Goal: Information Seeking & Learning: Compare options

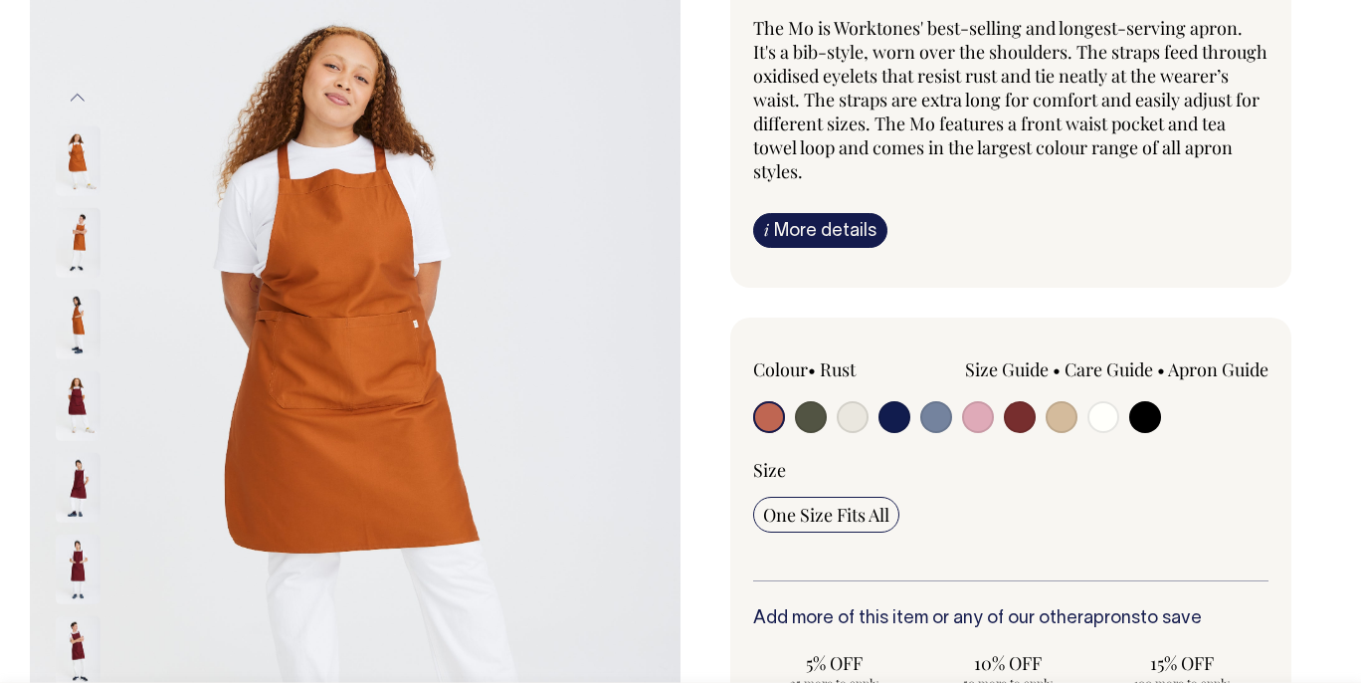
scroll to position [216, 0]
click at [895, 421] on input "radio" at bounding box center [895, 416] width 32 height 32
radio input "true"
select select "Dark Navy"
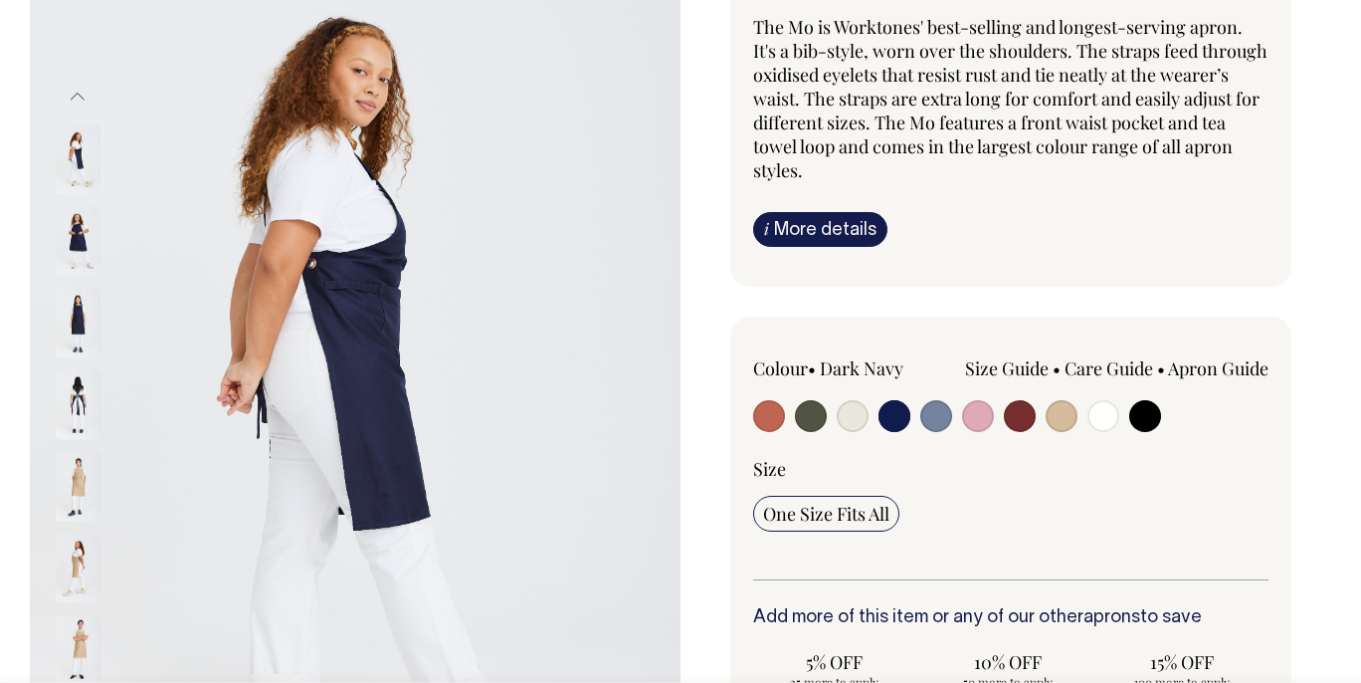
click at [82, 233] on img at bounding box center [78, 241] width 45 height 70
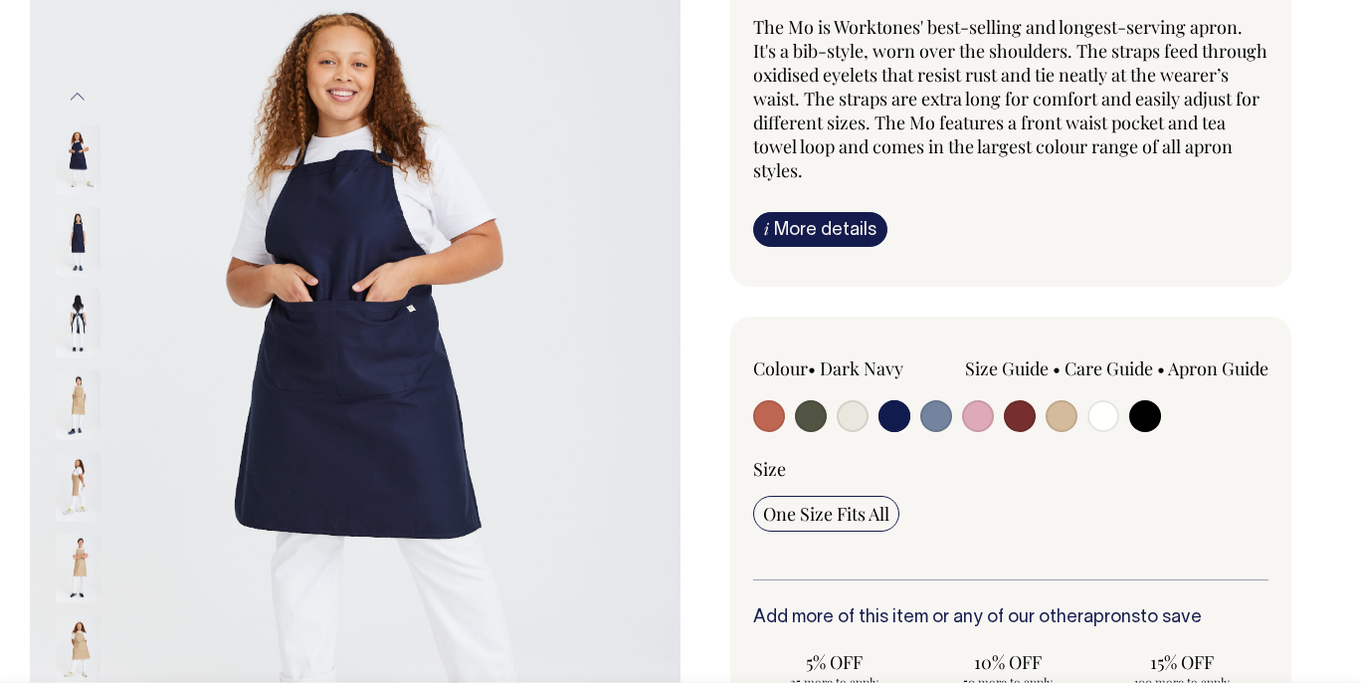
click at [67, 312] on img at bounding box center [78, 323] width 45 height 70
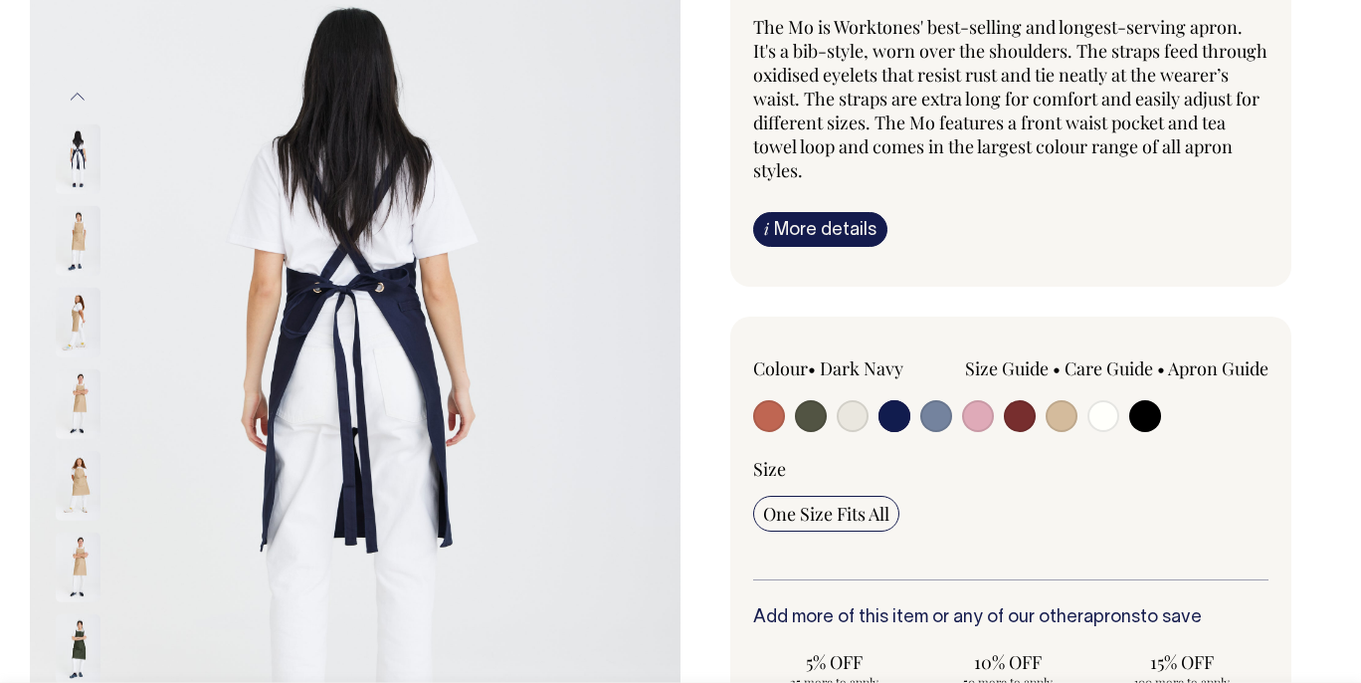
click at [73, 358] on div at bounding box center [105, 323] width 100 height 82
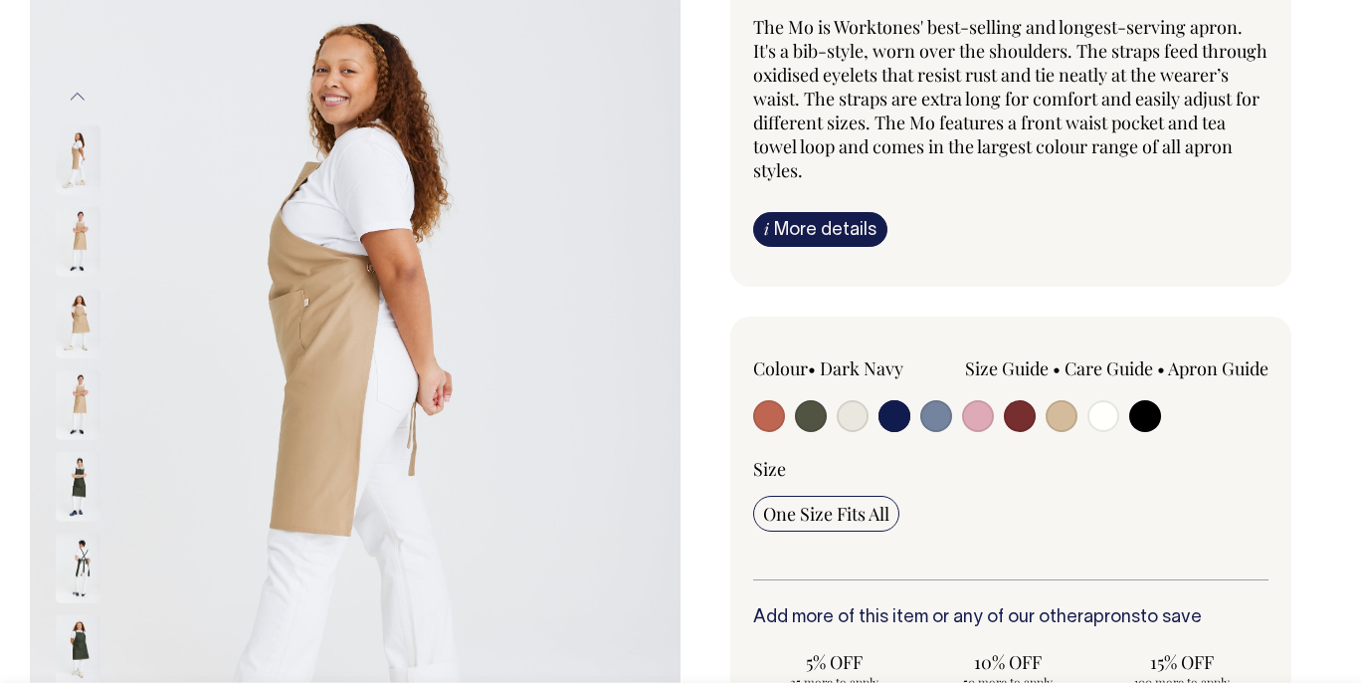
click at [87, 402] on img at bounding box center [78, 404] width 45 height 70
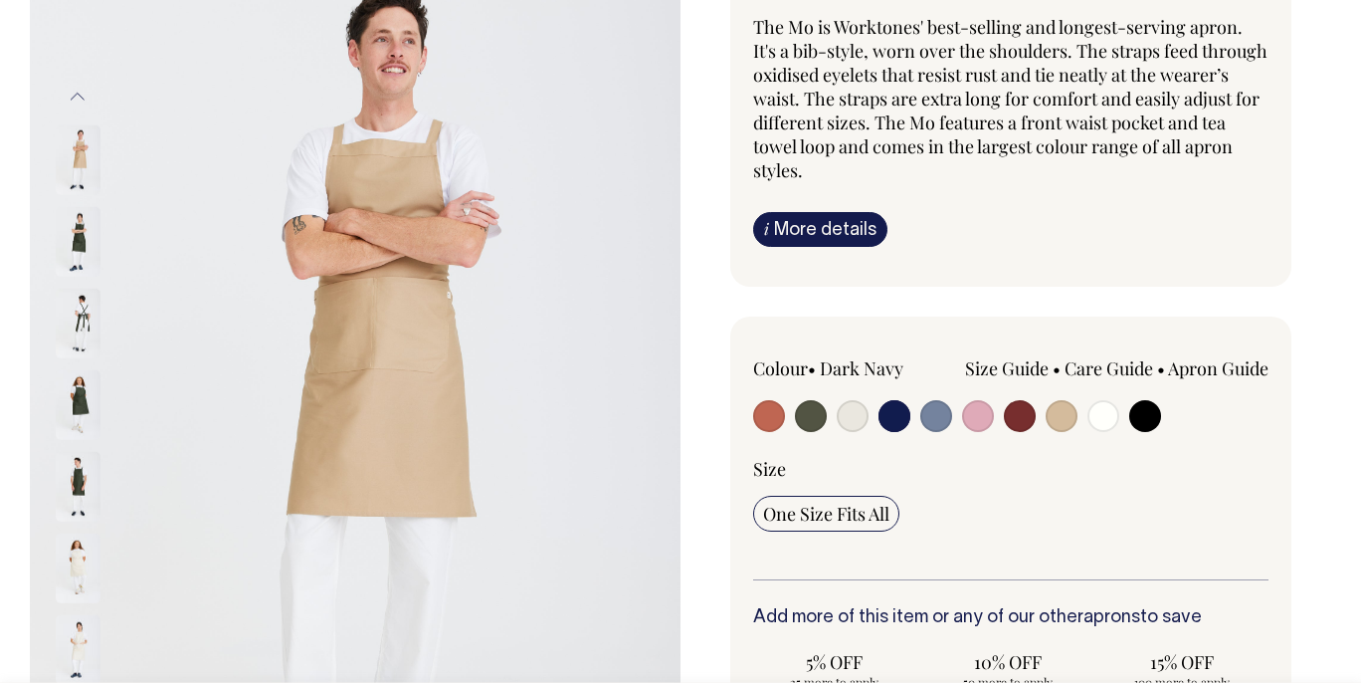
click at [90, 448] on div at bounding box center [105, 486] width 100 height 82
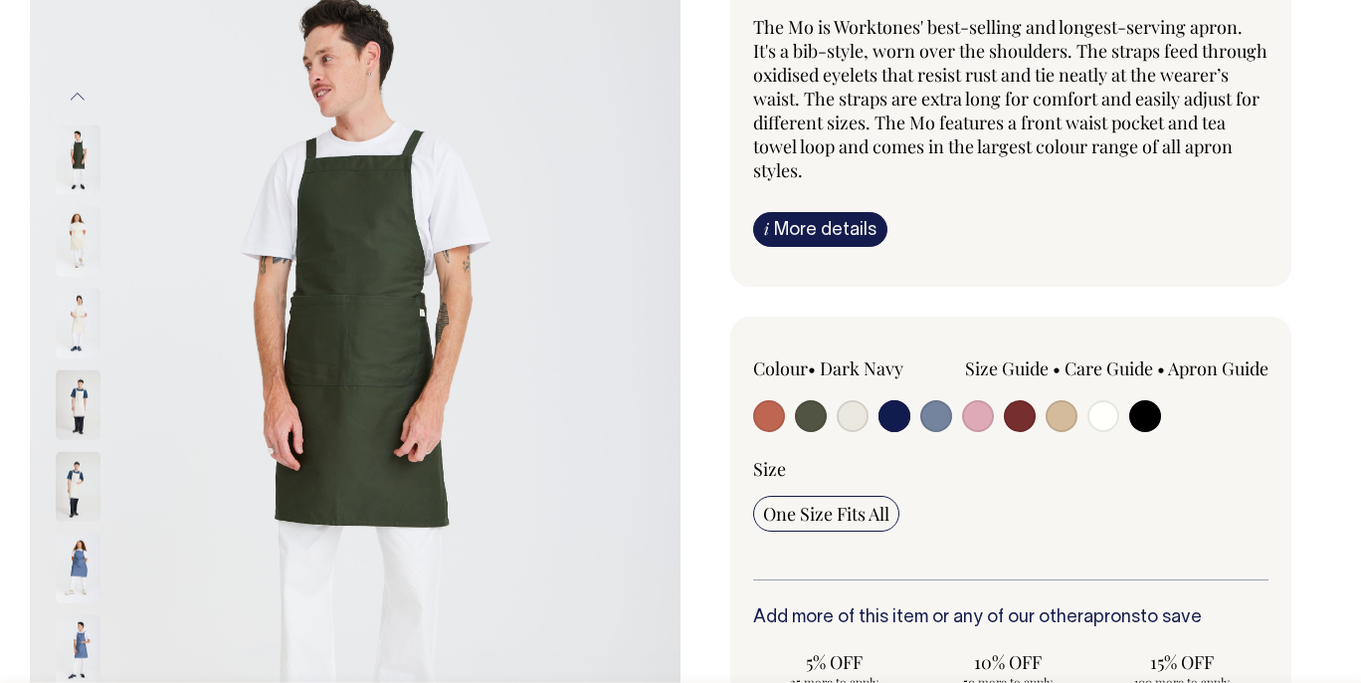
click at [79, 522] on div at bounding box center [105, 486] width 100 height 82
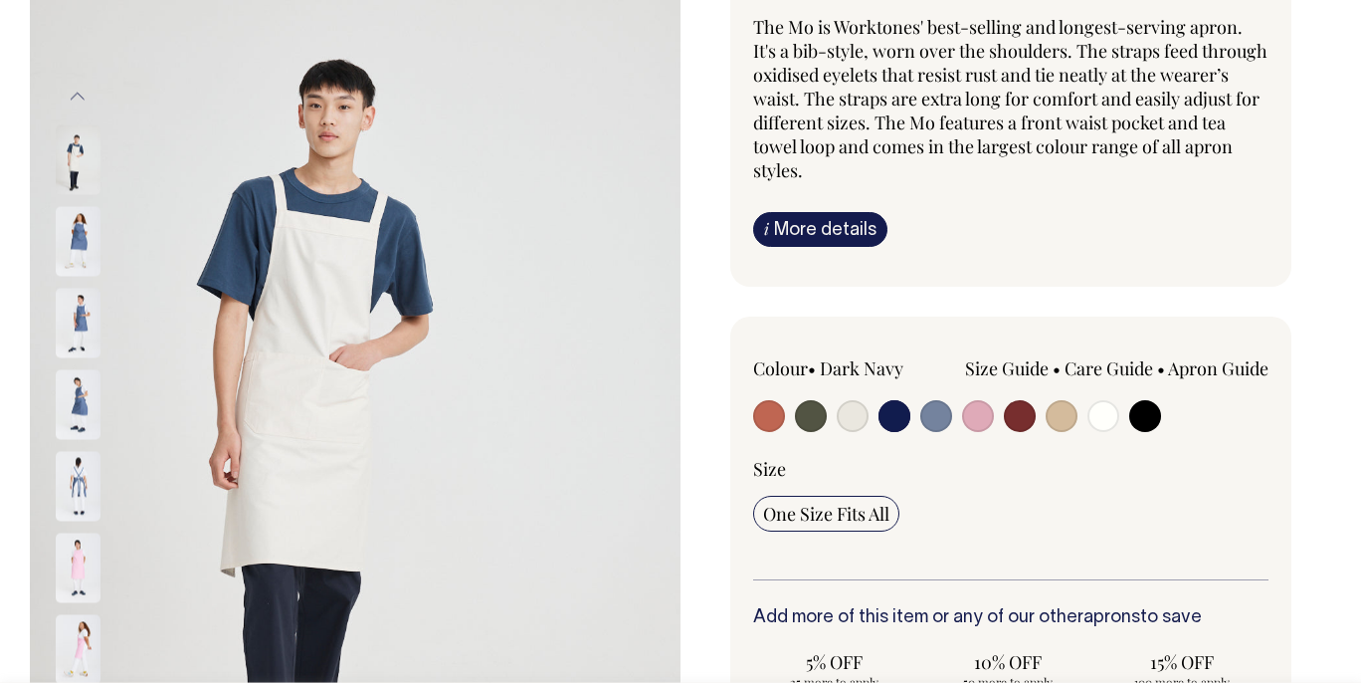
click at [899, 407] on input "radio" at bounding box center [895, 416] width 32 height 32
click at [899, 420] on input "radio" at bounding box center [895, 416] width 32 height 32
click at [1153, 409] on input "radio" at bounding box center [1145, 416] width 32 height 32
radio input "true"
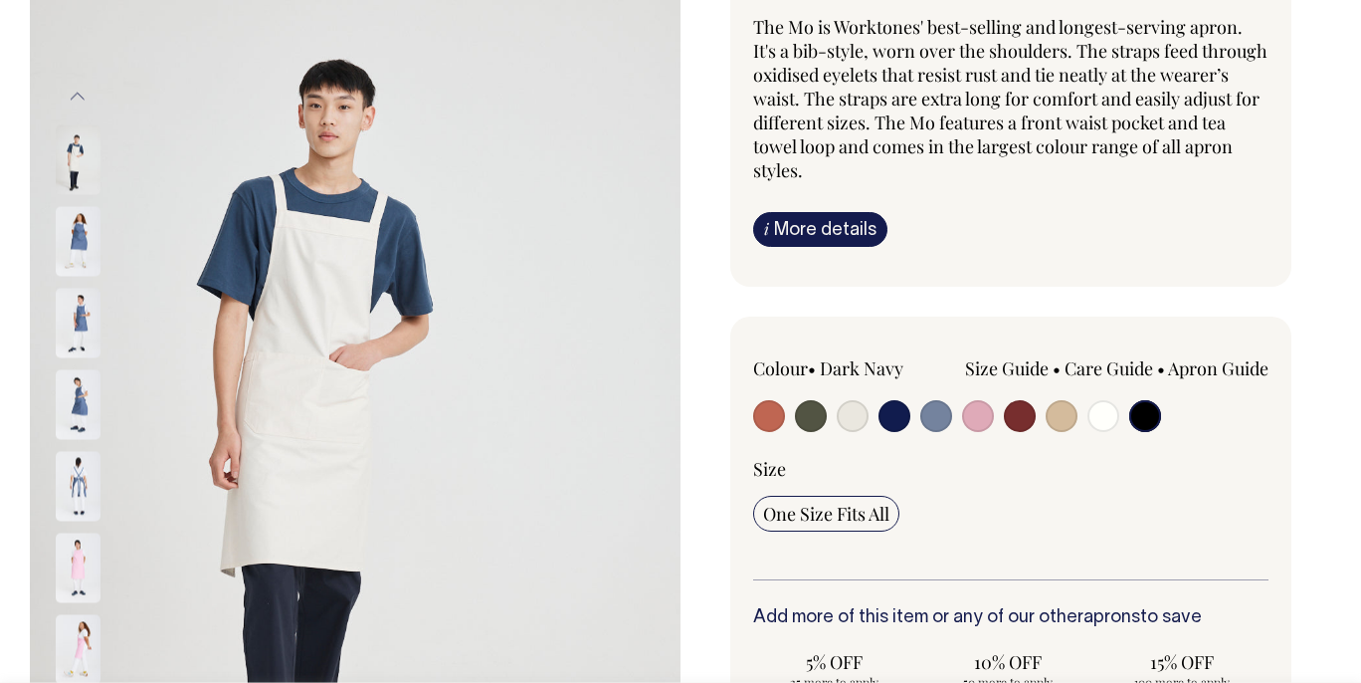
select select "Black"
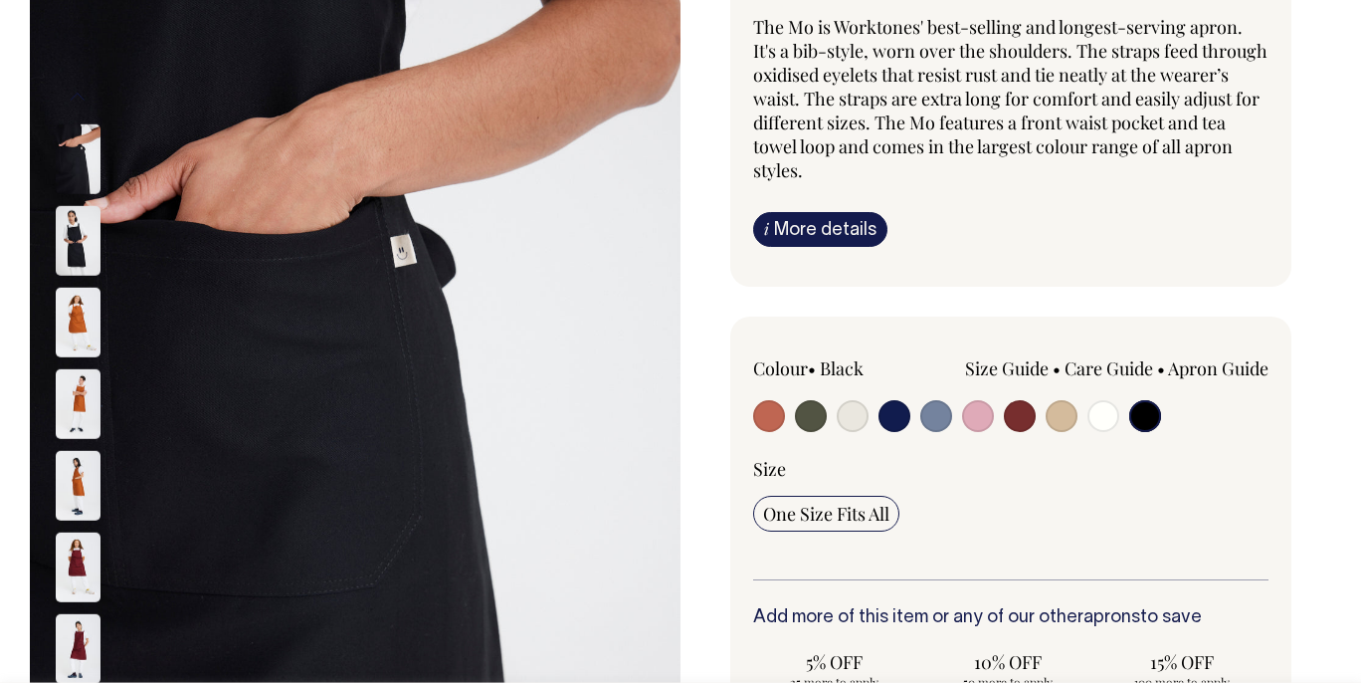
click at [1012, 416] on input "radio" at bounding box center [1020, 416] width 32 height 32
radio input "true"
select select "Burgundy"
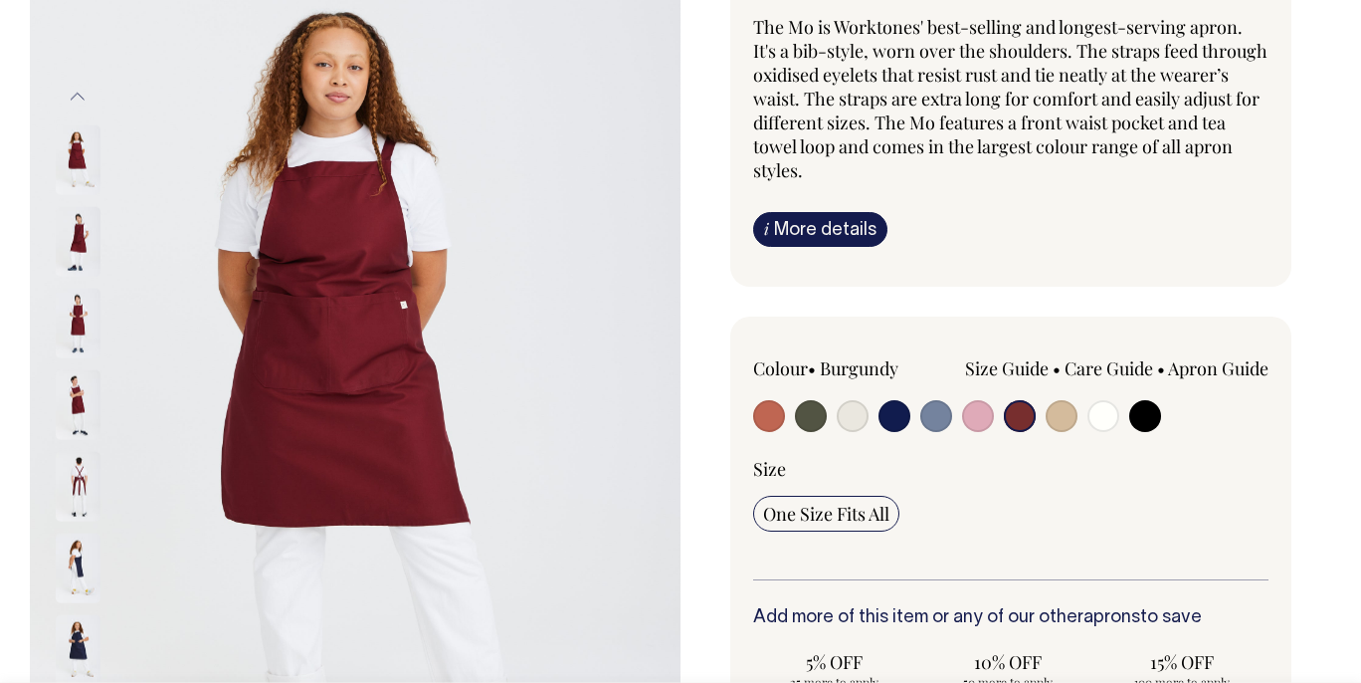
click at [895, 409] on input "radio" at bounding box center [895, 416] width 32 height 32
radio input "true"
select select "Dark Navy"
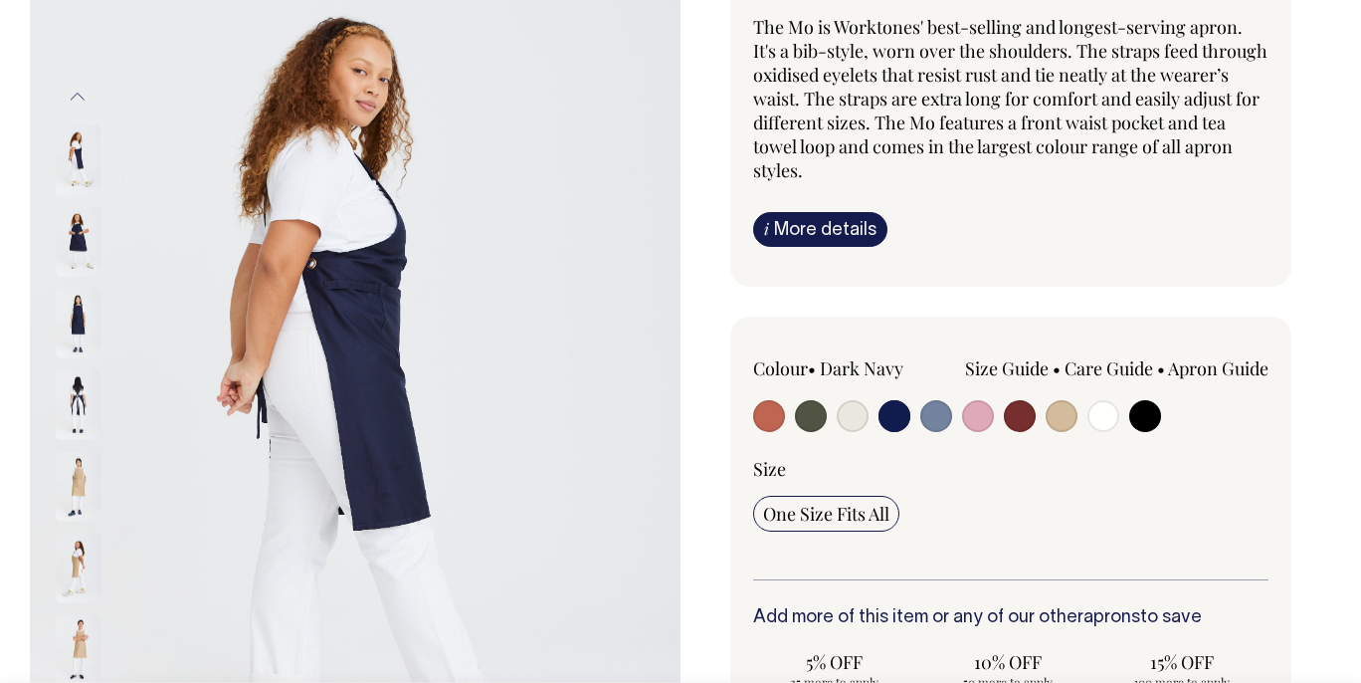
click at [815, 417] on input "radio" at bounding box center [811, 416] width 32 height 32
radio input "true"
select select "Olive"
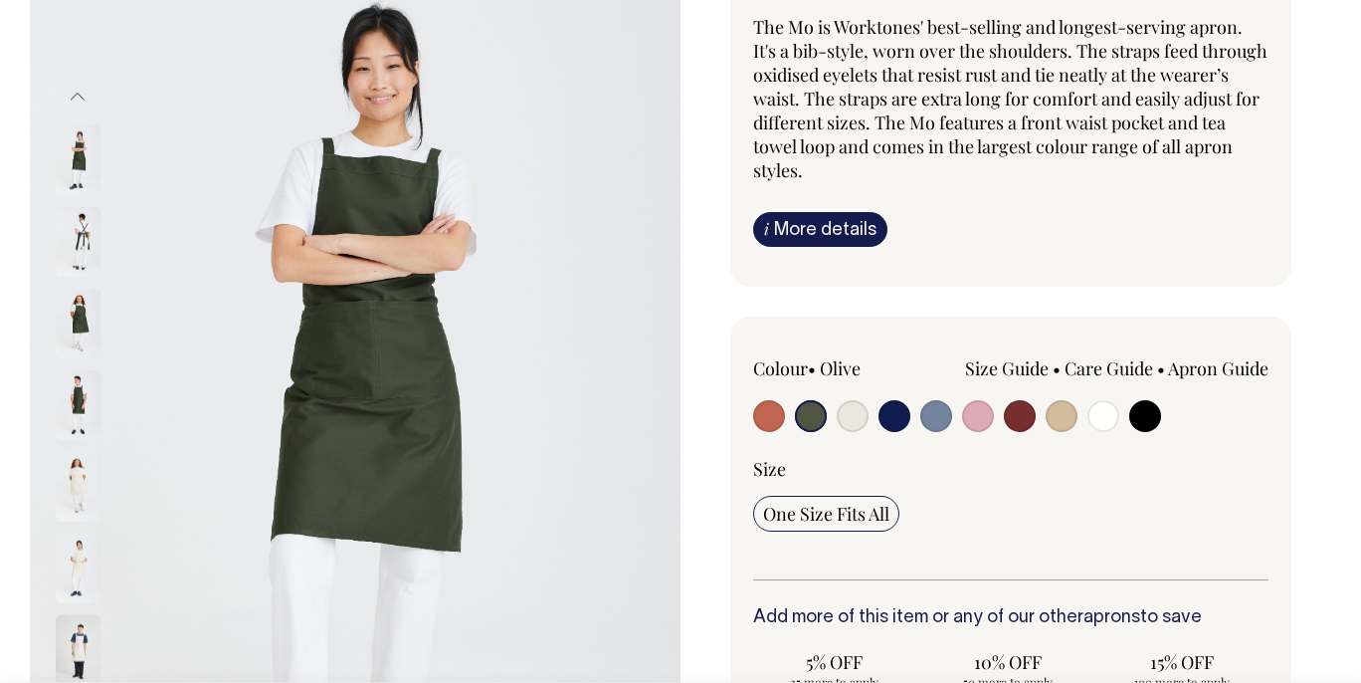
click at [843, 417] on input "radio" at bounding box center [853, 416] width 32 height 32
radio input "true"
select select "Natural"
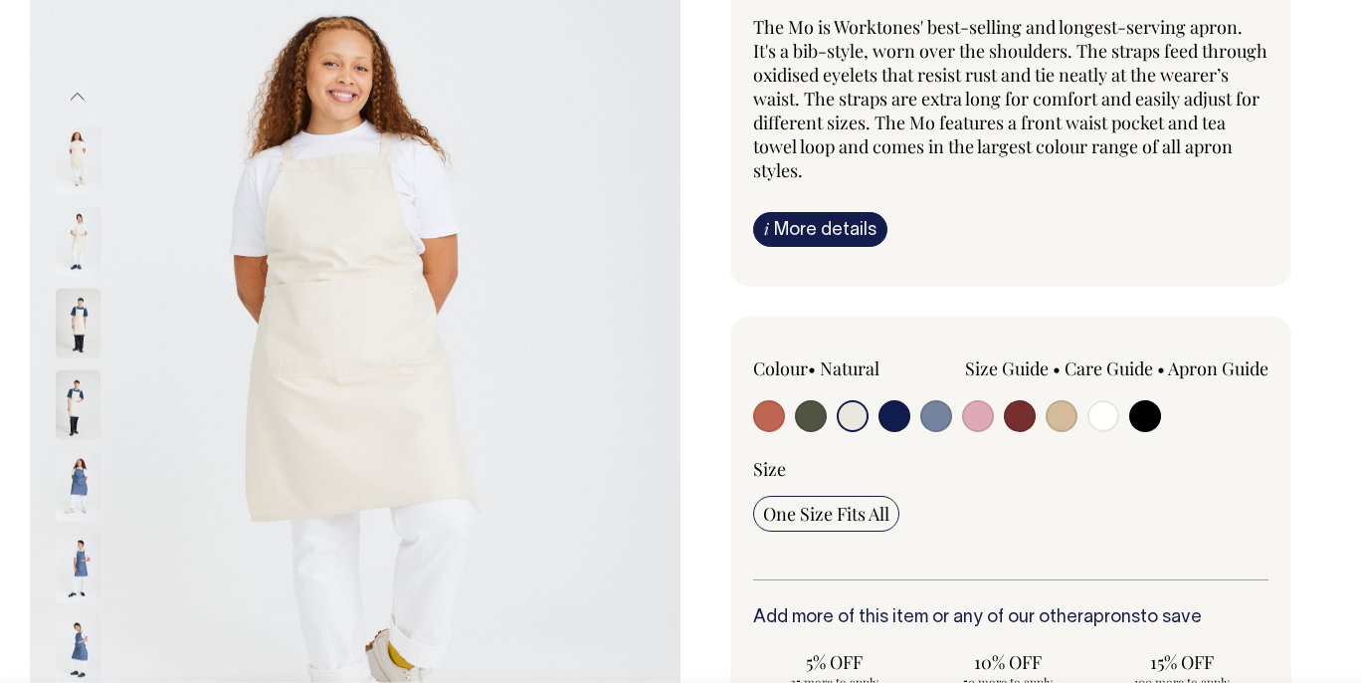
click at [1094, 408] on input "radio" at bounding box center [1104, 416] width 32 height 32
radio input "true"
select select "Off-White"
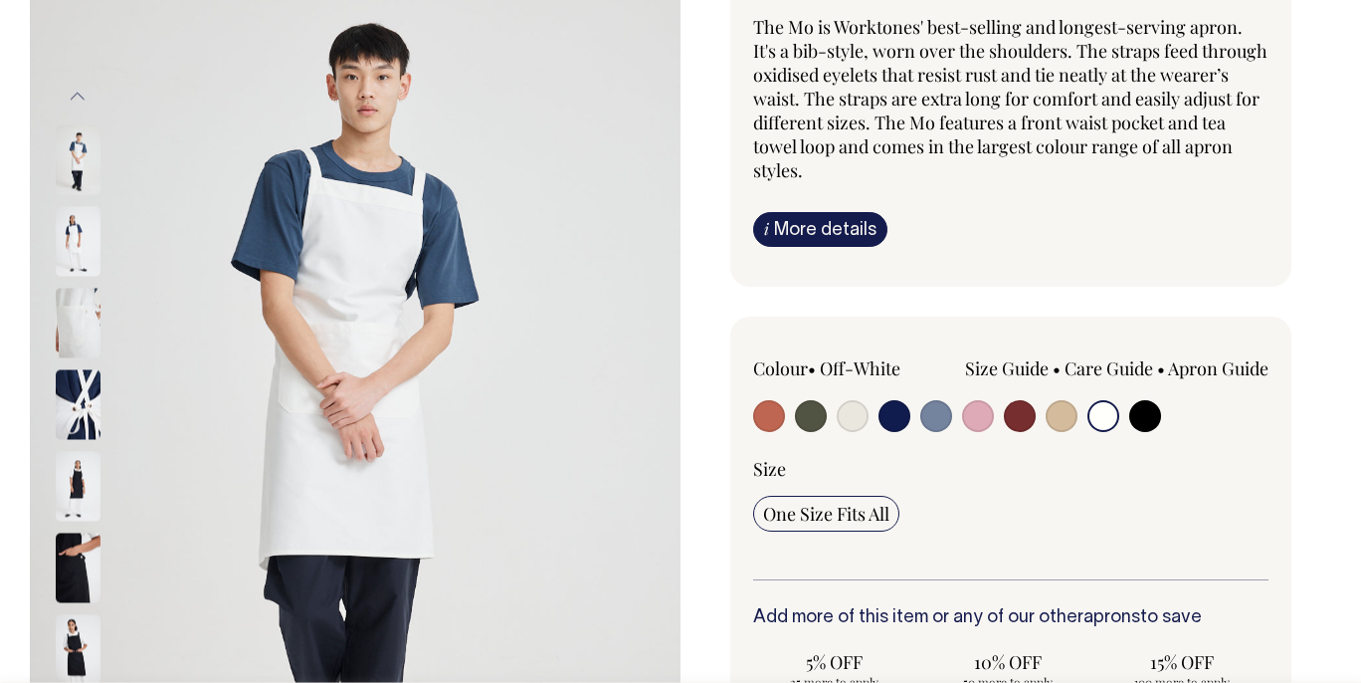
click at [860, 408] on input "radio" at bounding box center [853, 416] width 32 height 32
radio input "true"
select select "Natural"
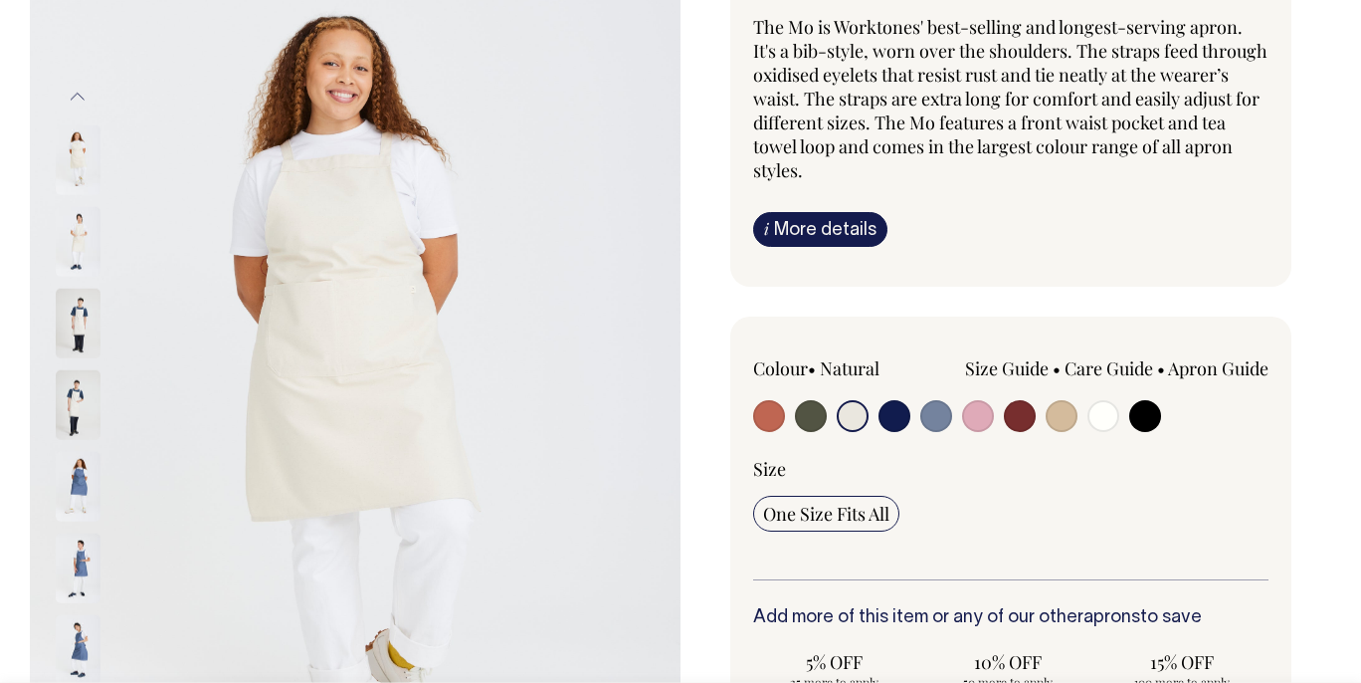
click at [821, 414] on input "radio" at bounding box center [811, 416] width 32 height 32
radio input "true"
select select "Olive"
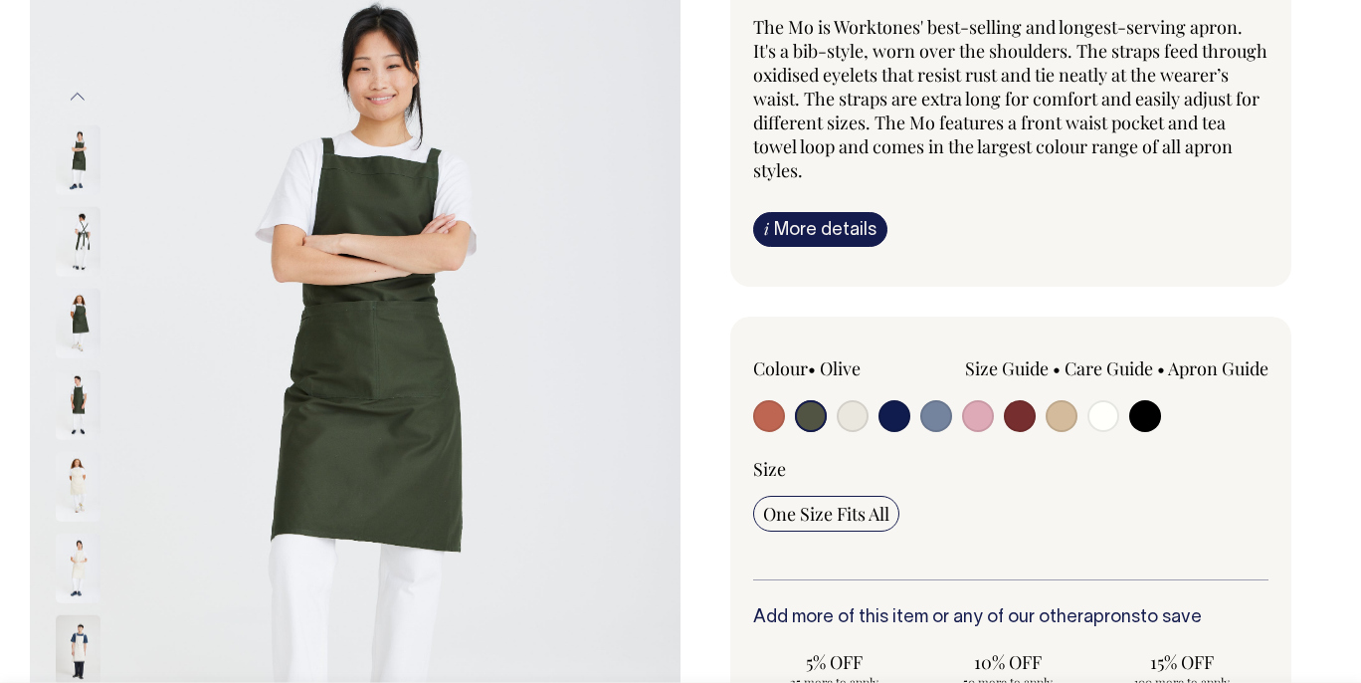
click at [923, 420] on input "radio" at bounding box center [936, 416] width 32 height 32
radio input "true"
select select "Blue/Grey"
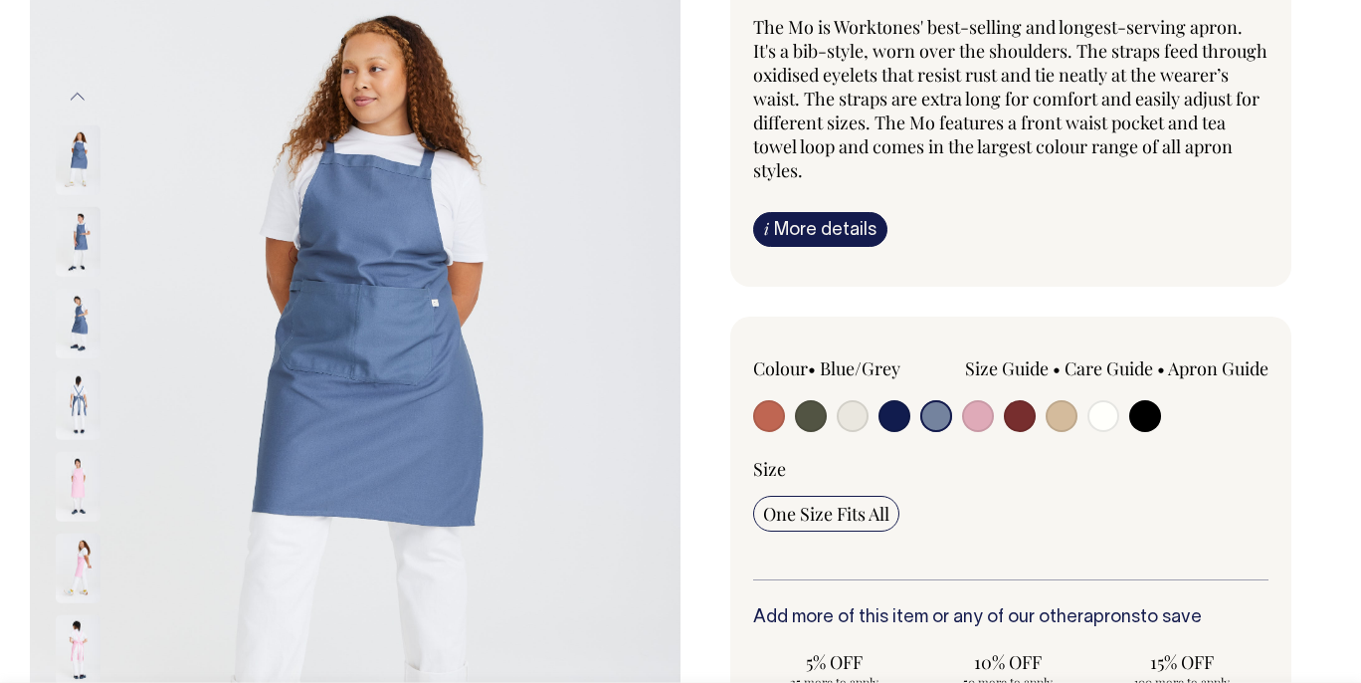
click at [896, 420] on input "radio" at bounding box center [895, 416] width 32 height 32
radio input "true"
select select "Dark Navy"
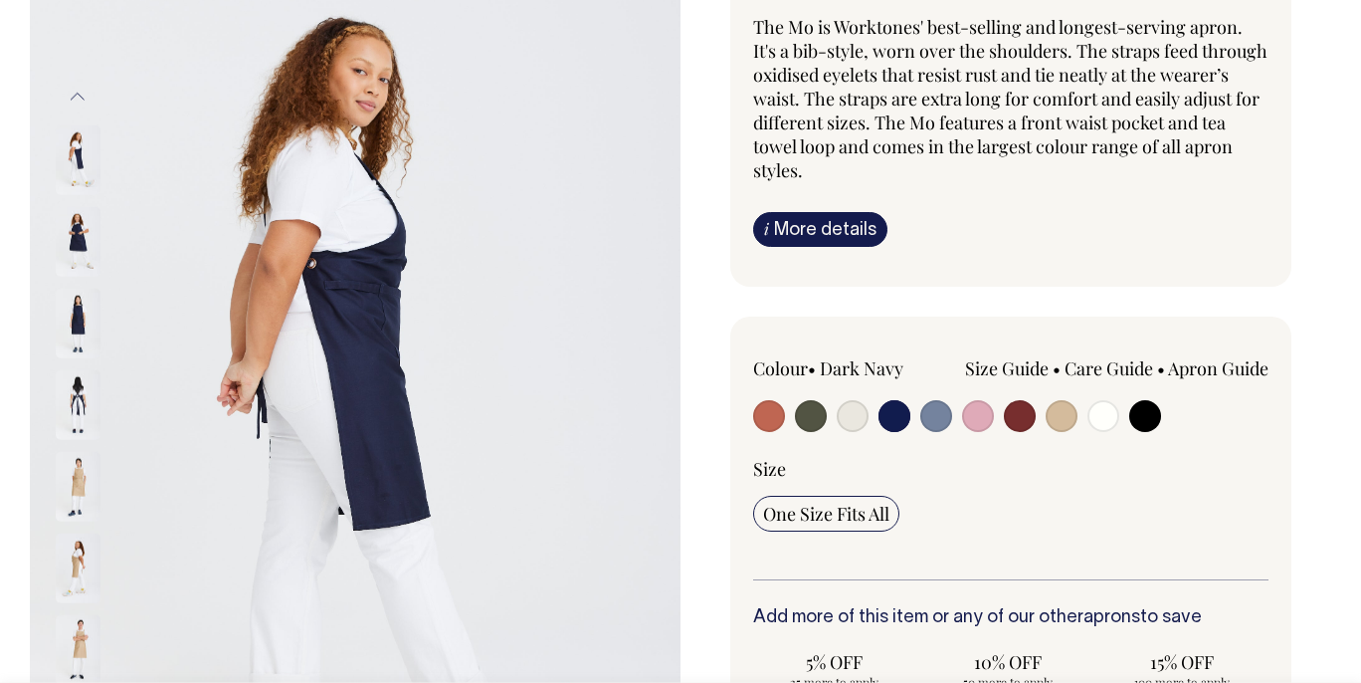
click at [74, 238] on img at bounding box center [78, 241] width 45 height 70
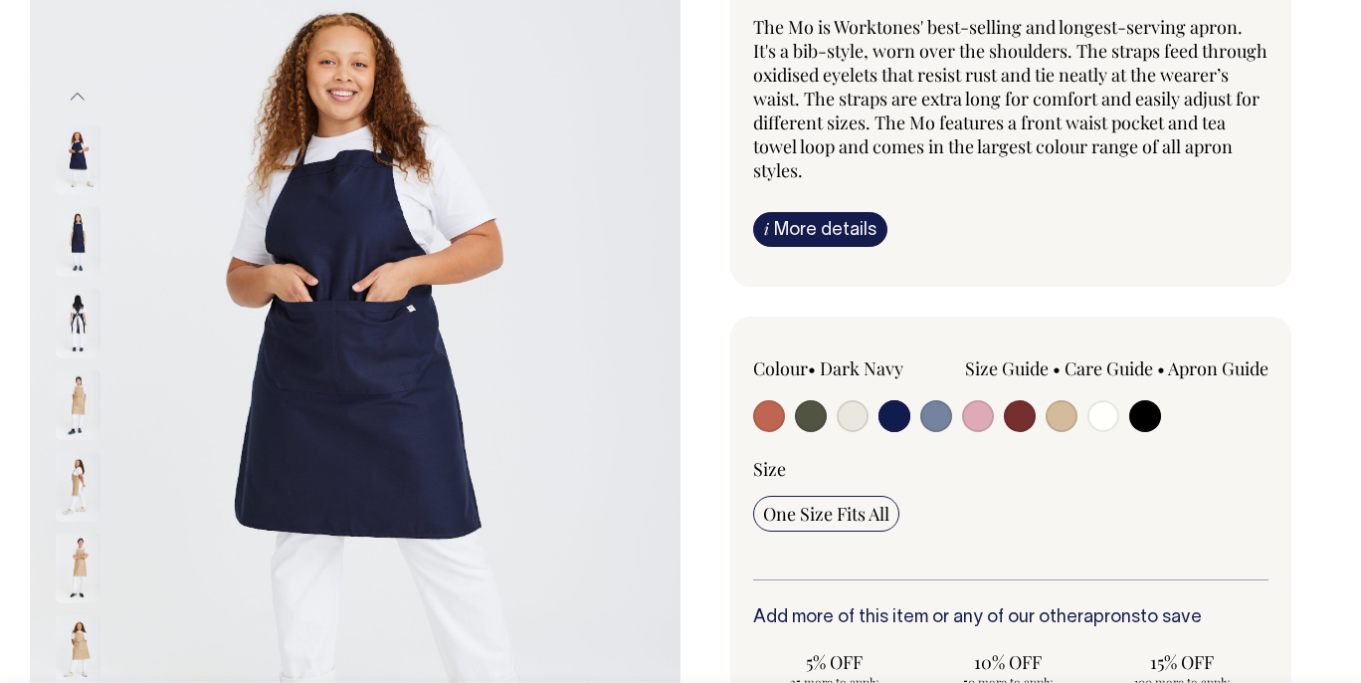
click at [257, 252] on img at bounding box center [355, 404] width 651 height 976
click at [308, 210] on img at bounding box center [355, 404] width 651 height 976
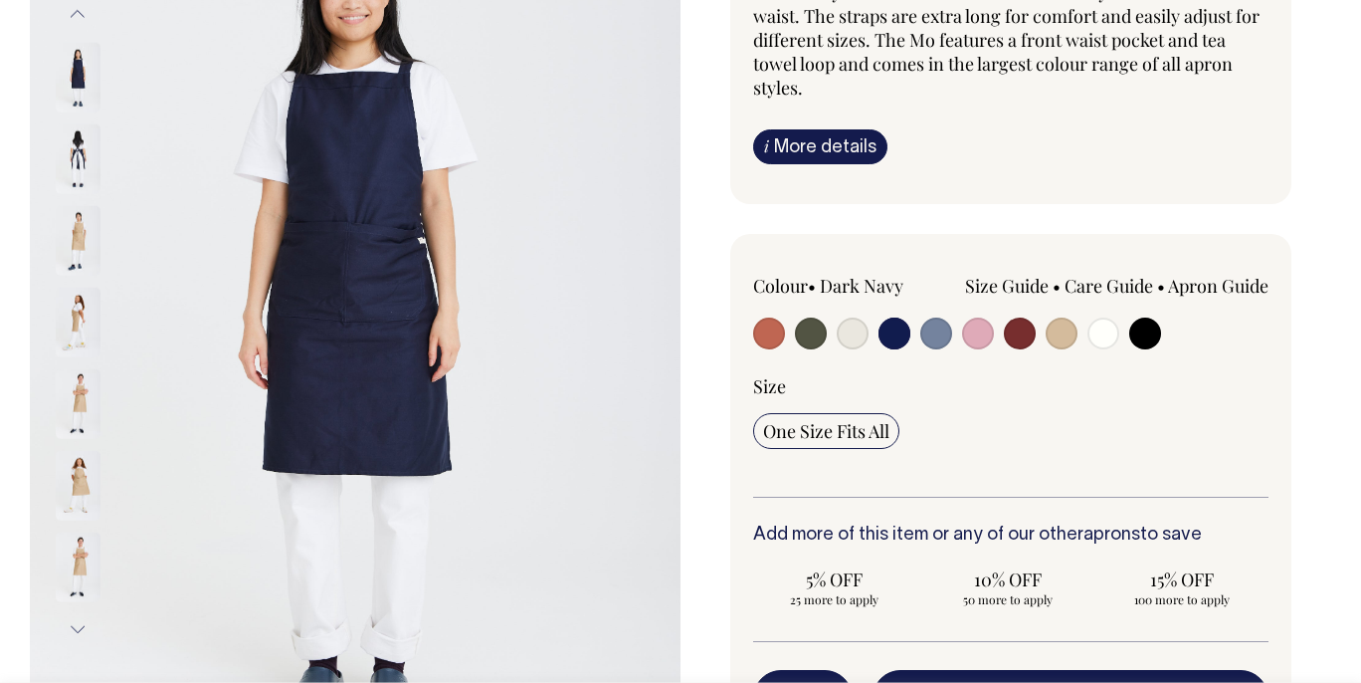
scroll to position [300, 0]
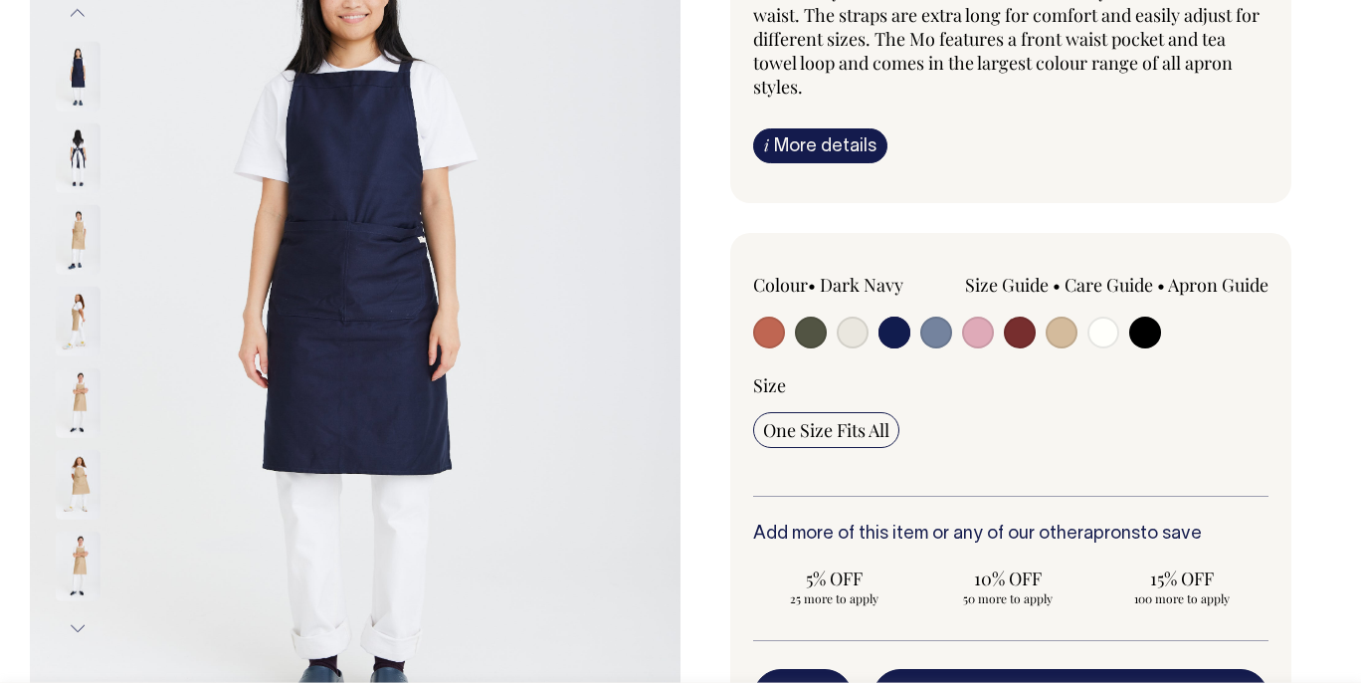
click at [776, 326] on input "radio" at bounding box center [769, 332] width 32 height 32
radio input "true"
select select "Rust"
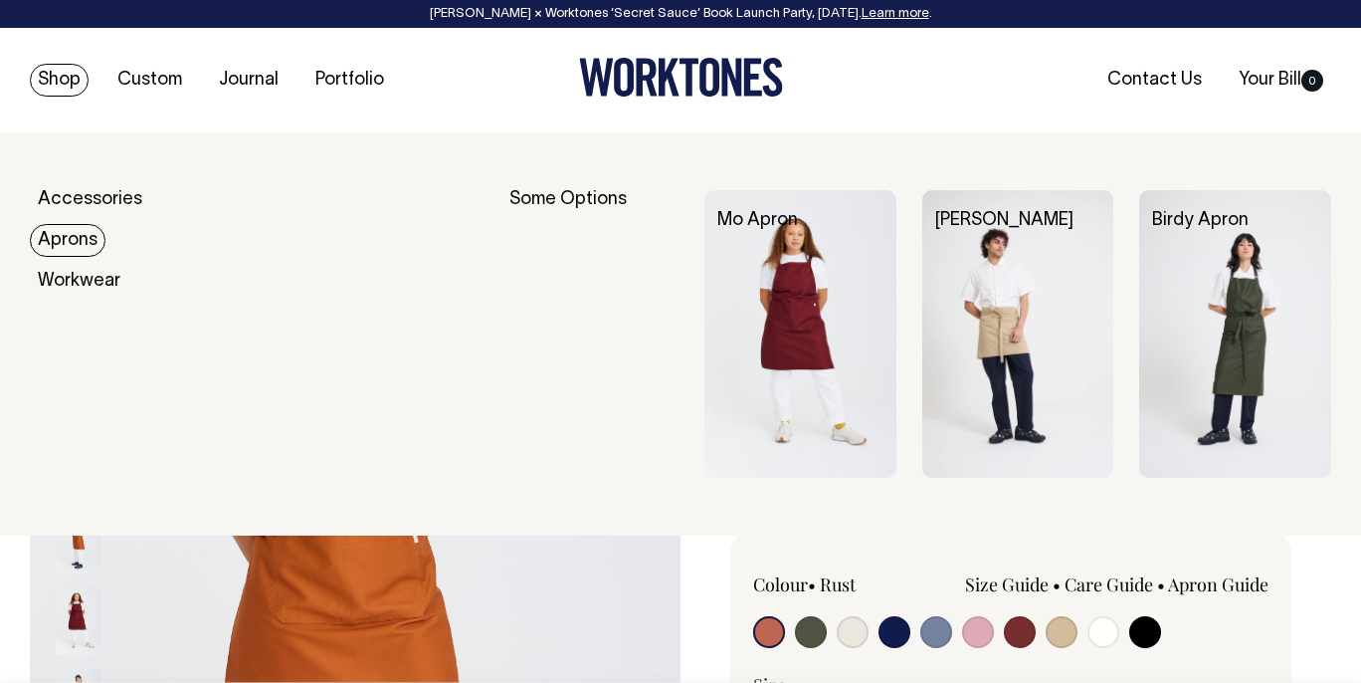
click at [64, 237] on link "Aprons" at bounding box center [68, 240] width 76 height 33
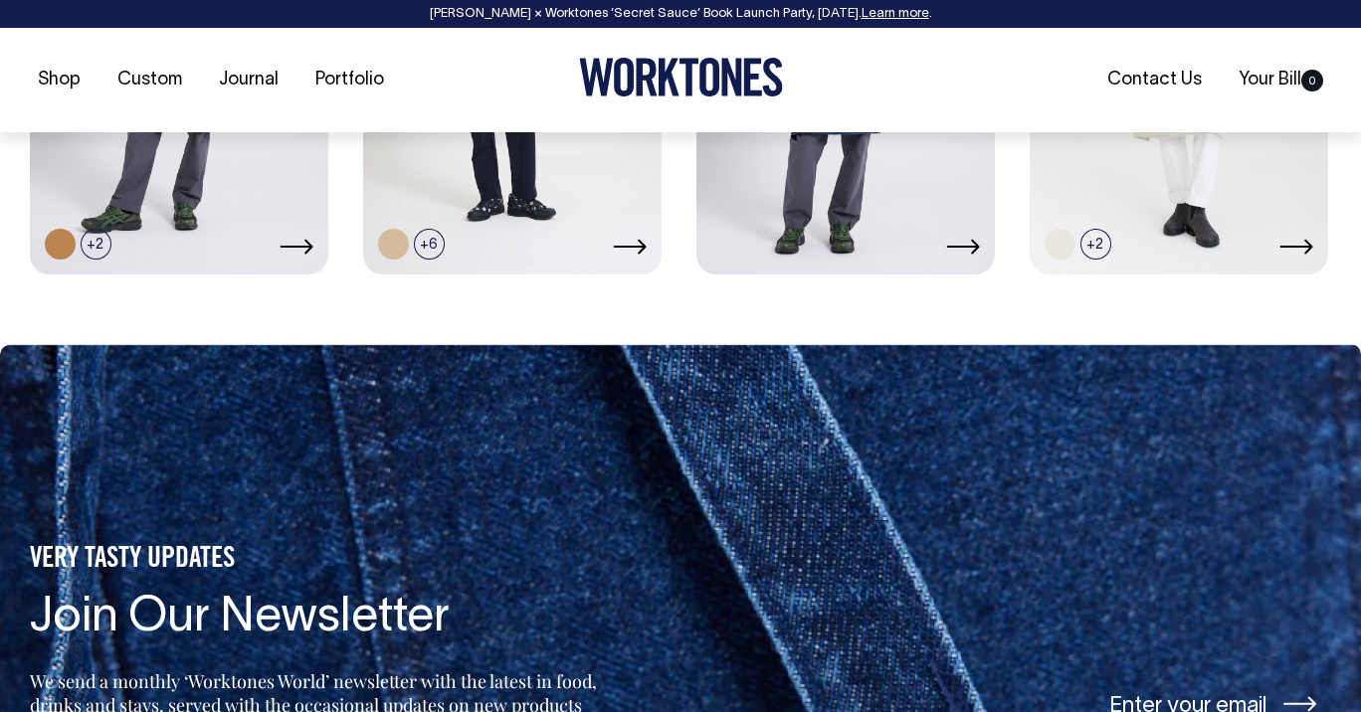
scroll to position [1648, 0]
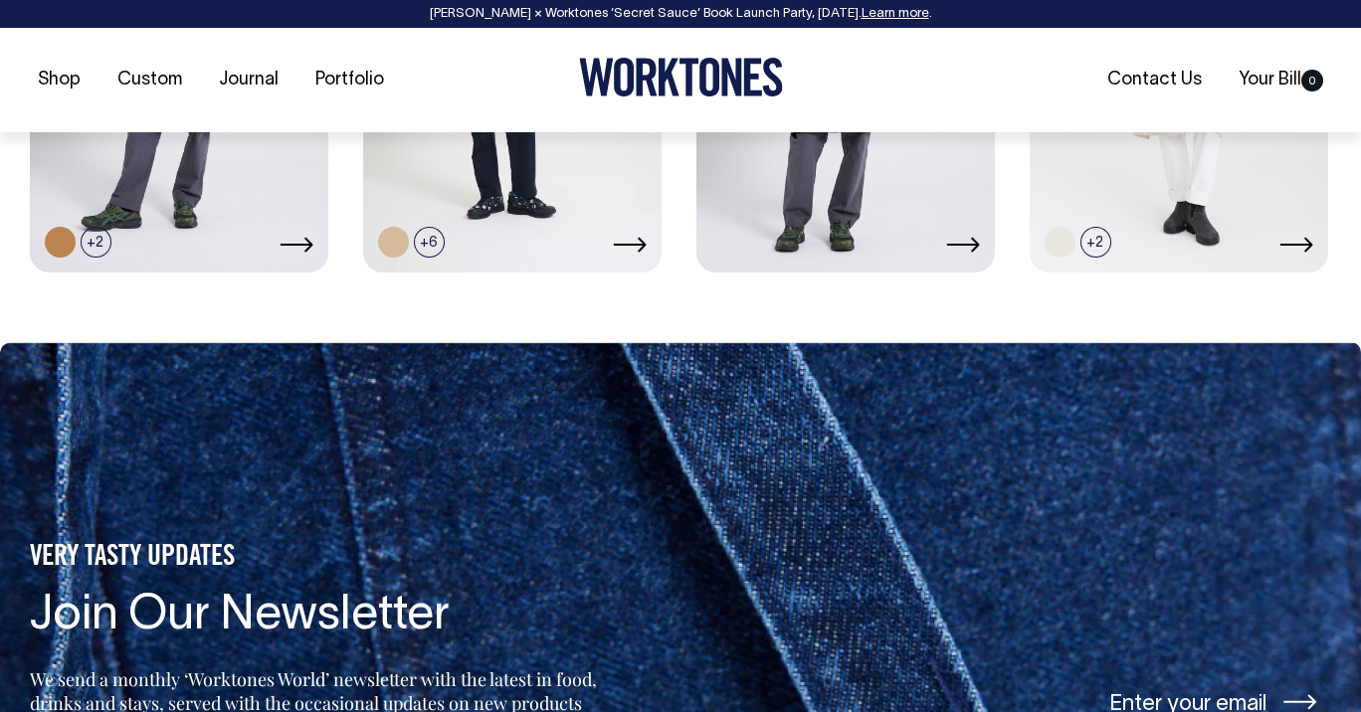
click at [792, 217] on link at bounding box center [846, 47] width 299 height 444
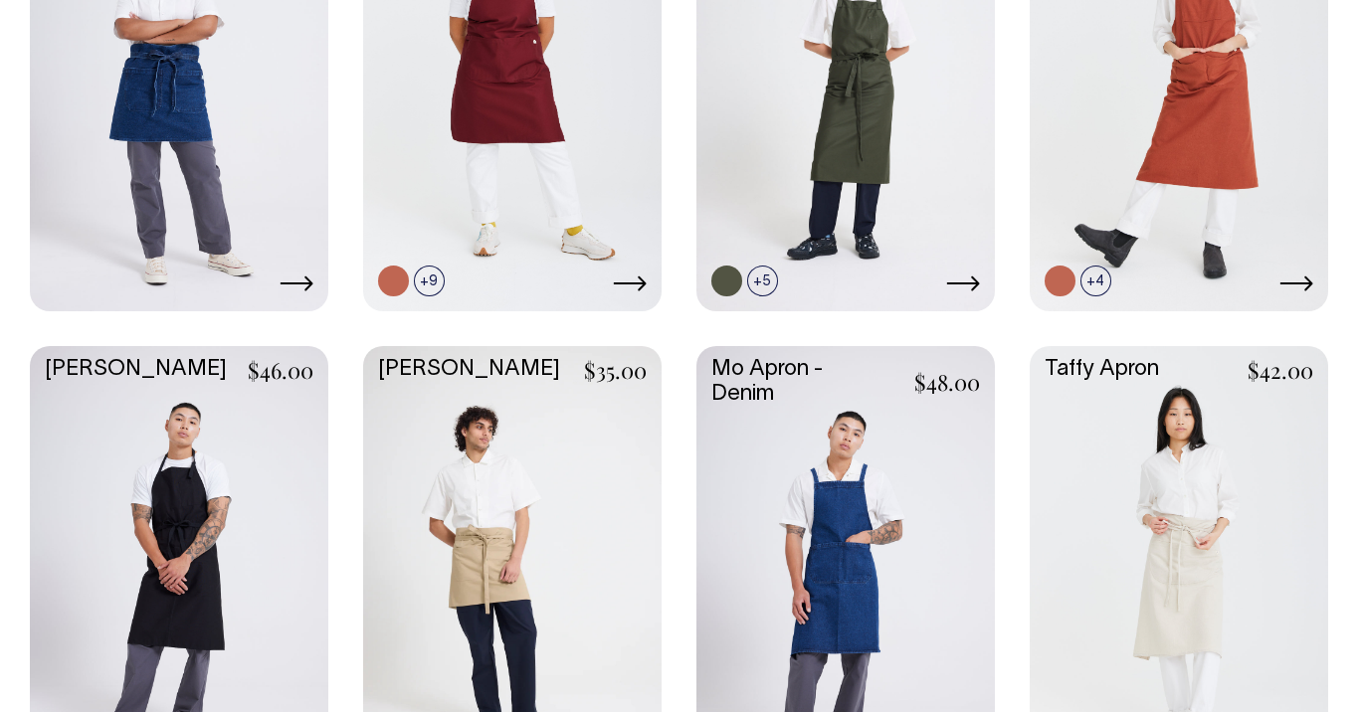
scroll to position [1125, 0]
click at [197, 509] on link at bounding box center [179, 569] width 299 height 444
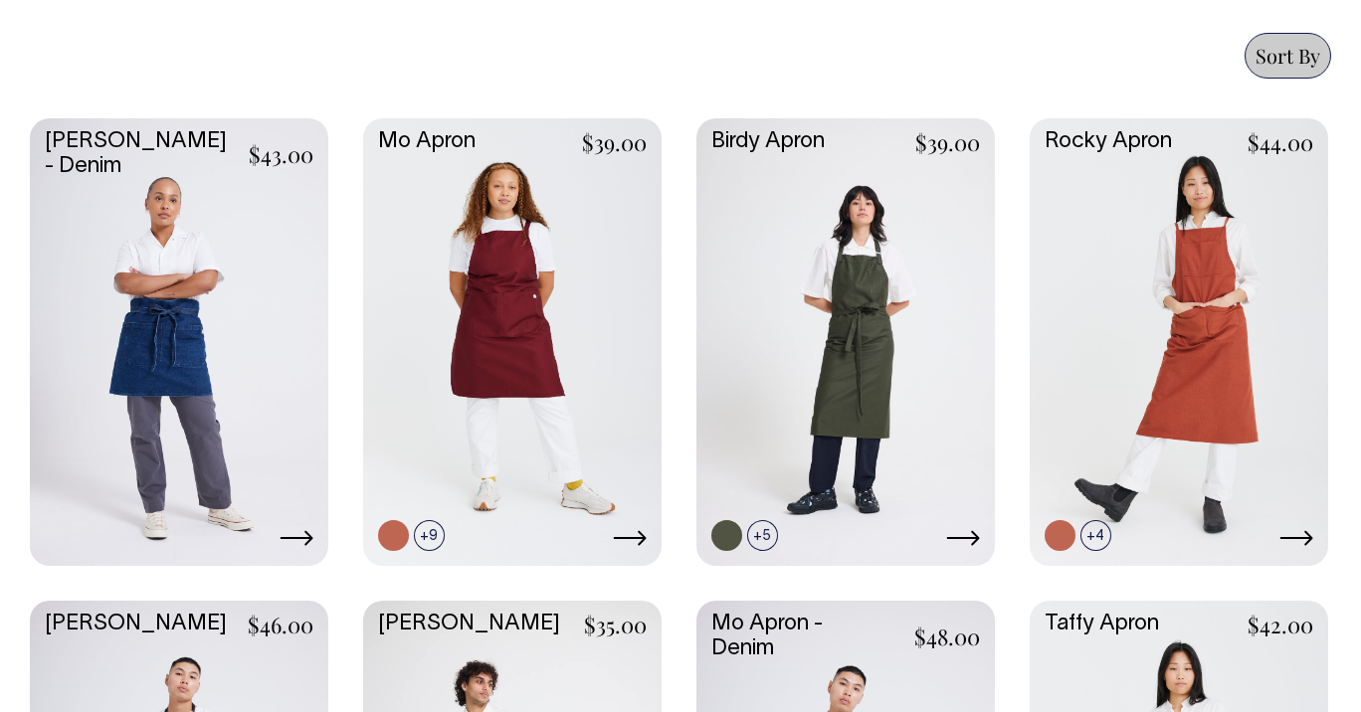
scroll to position [870, 0]
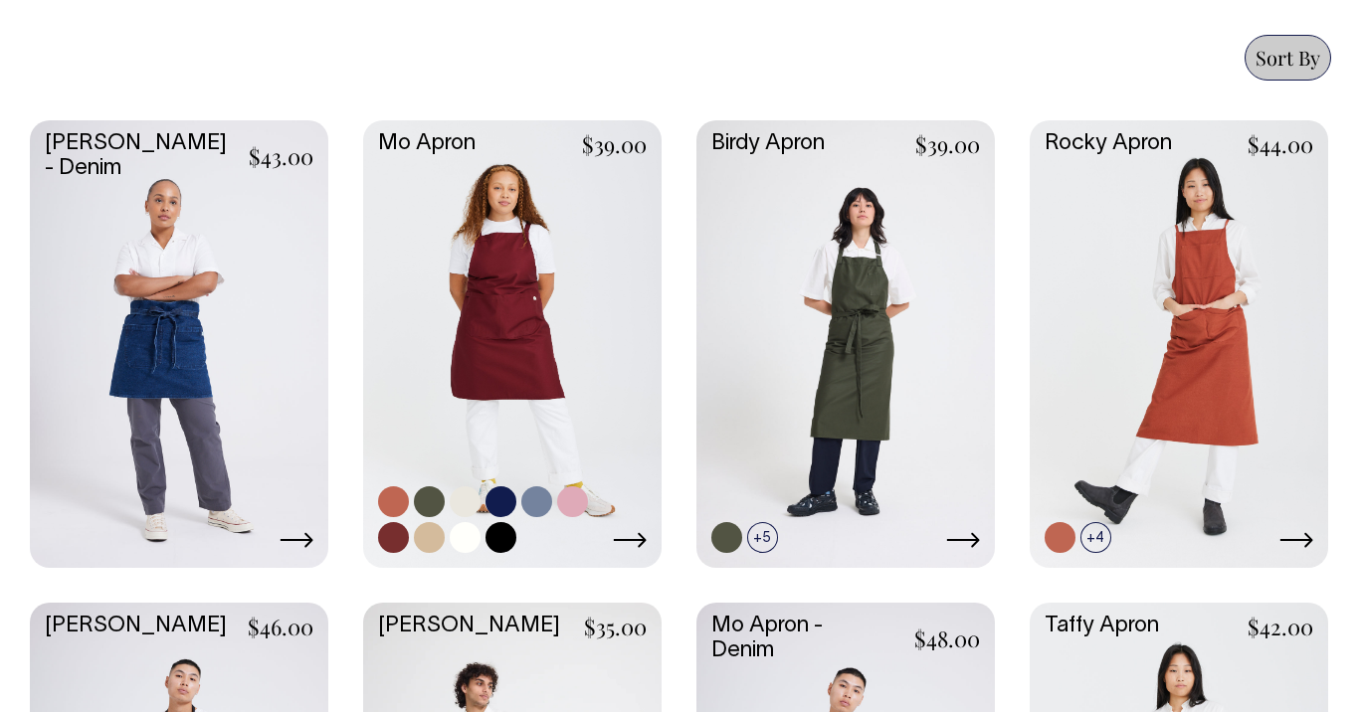
click at [512, 295] on link at bounding box center [512, 342] width 299 height 444
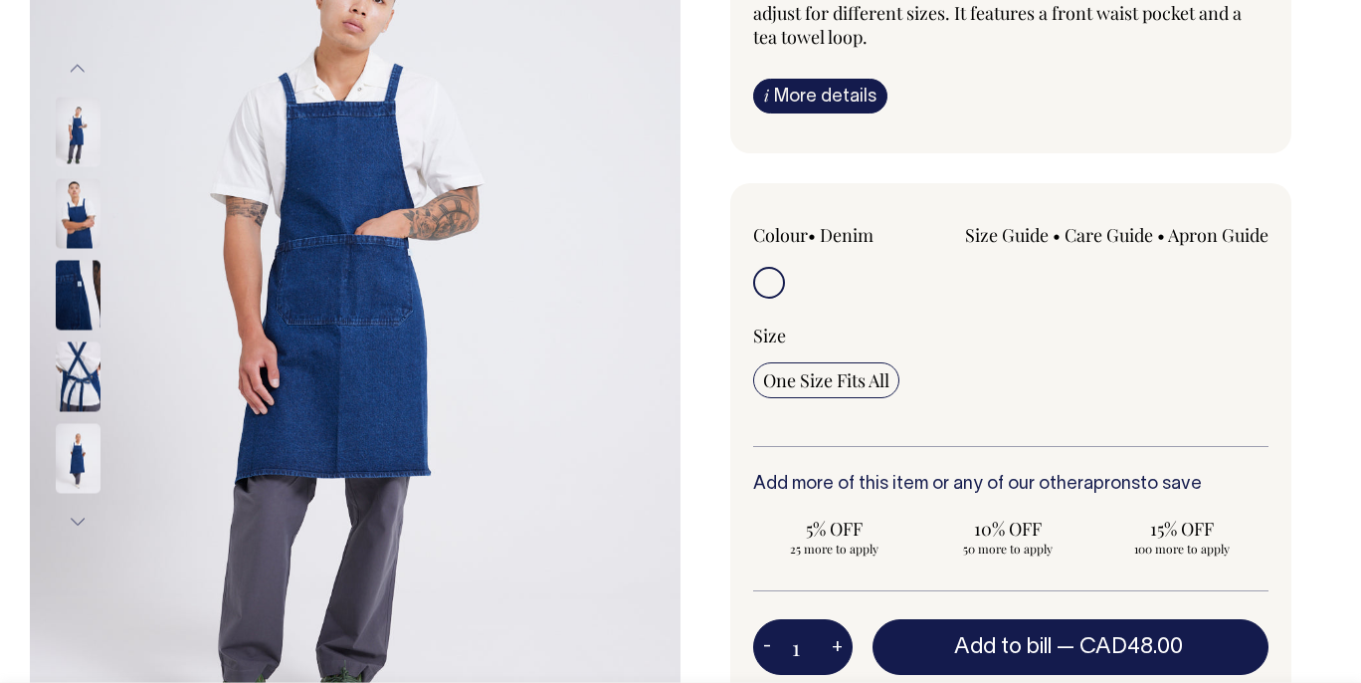
scroll to position [326, 0]
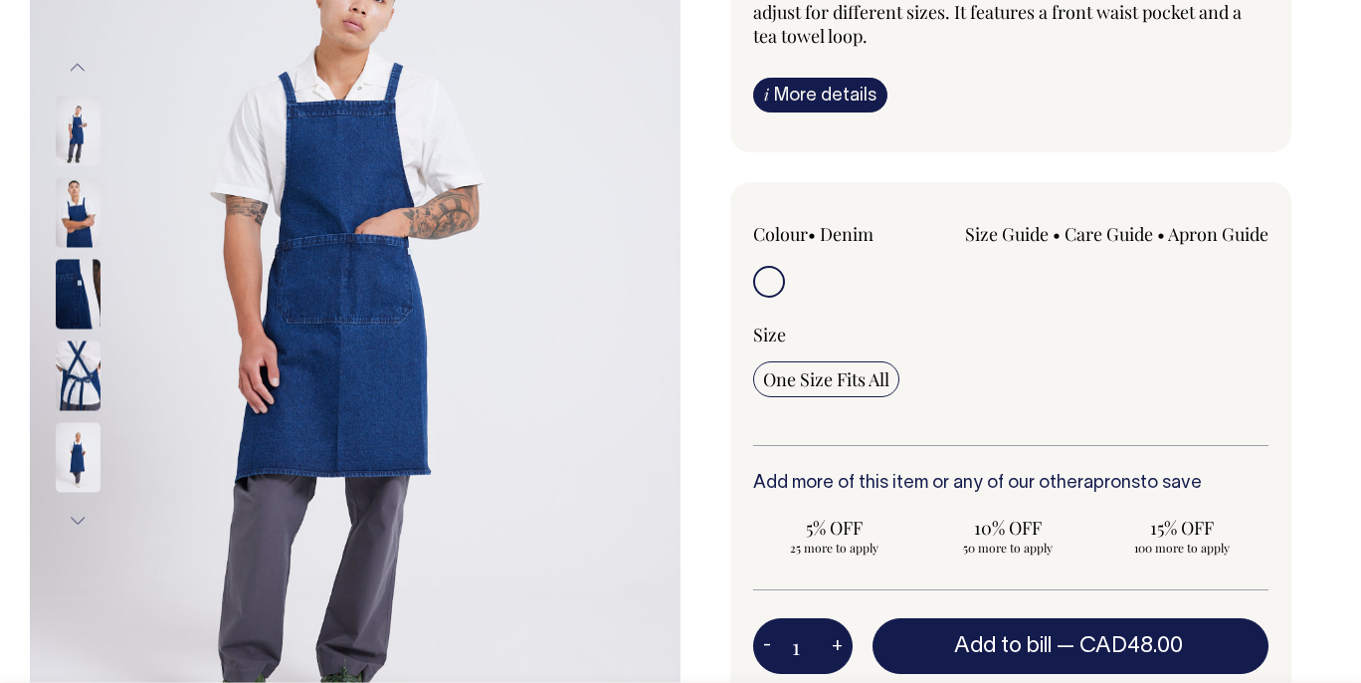
click at [81, 384] on img at bounding box center [78, 376] width 45 height 70
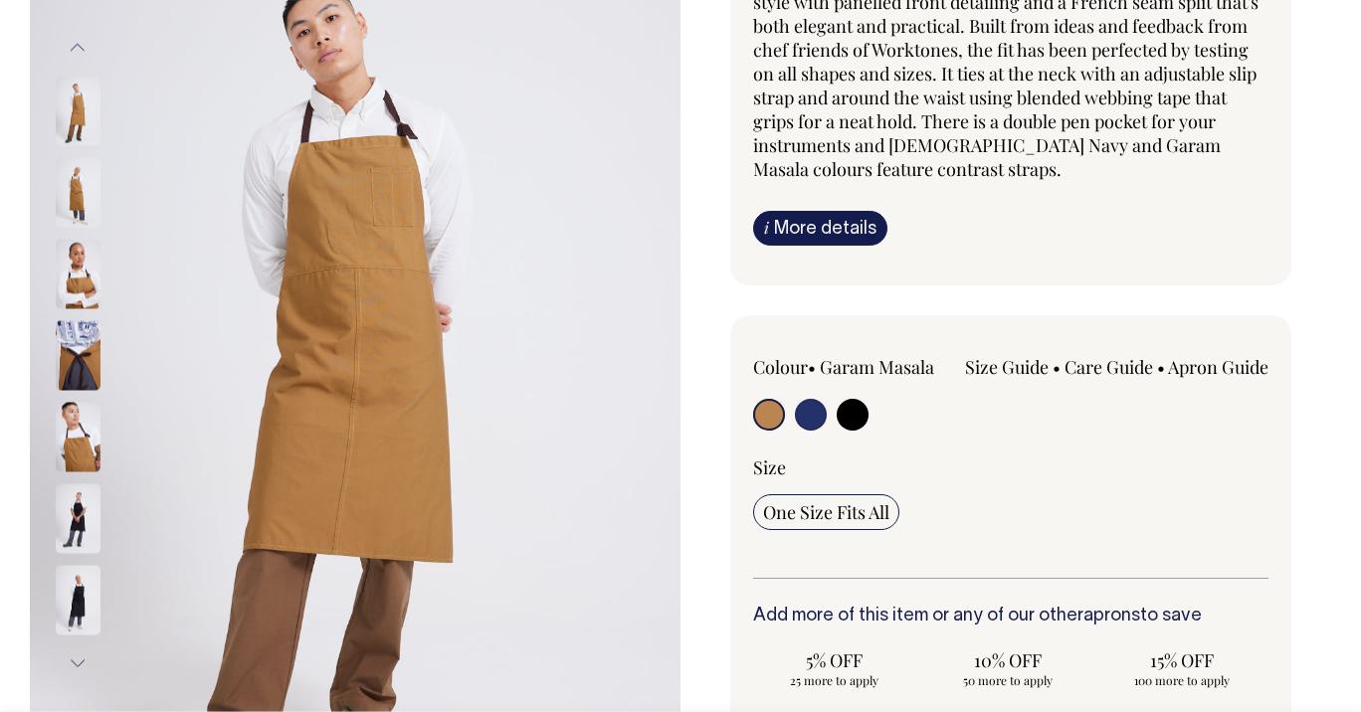
scroll to position [266, 0]
click at [71, 288] on img at bounding box center [78, 274] width 45 height 70
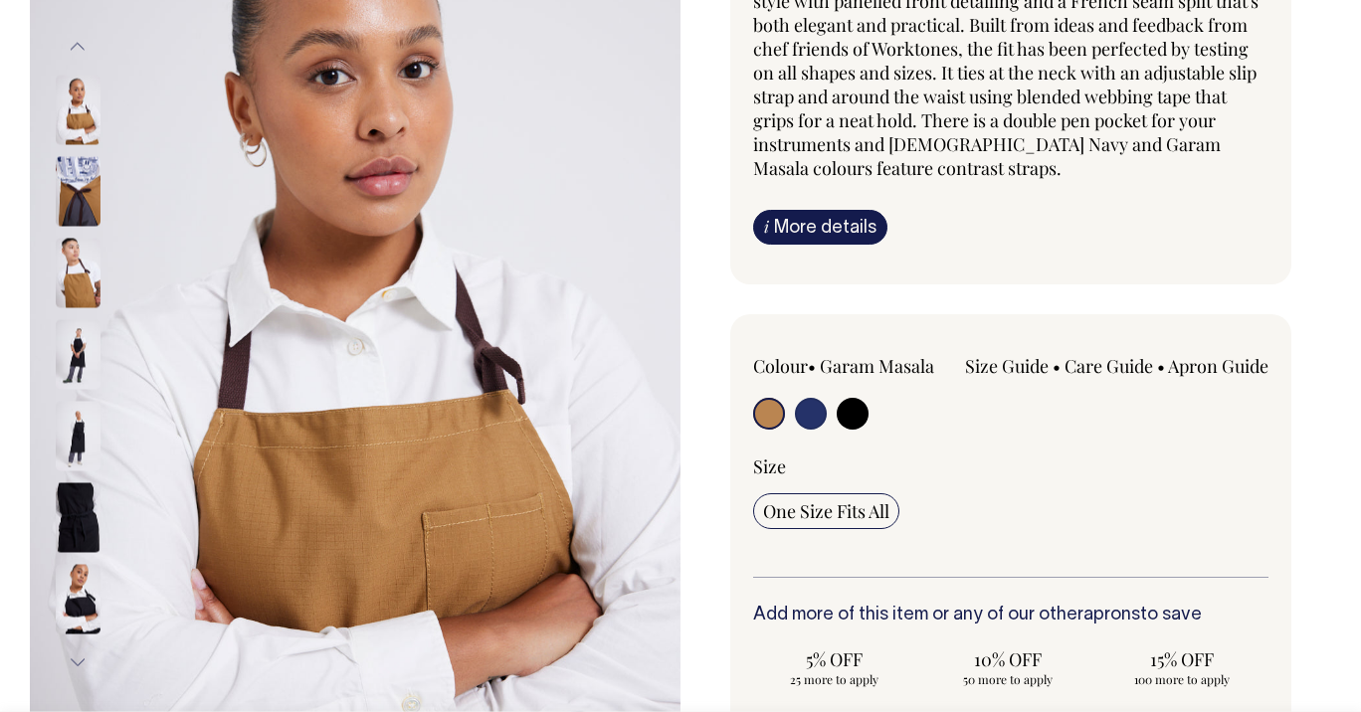
click at [76, 380] on img at bounding box center [78, 355] width 45 height 70
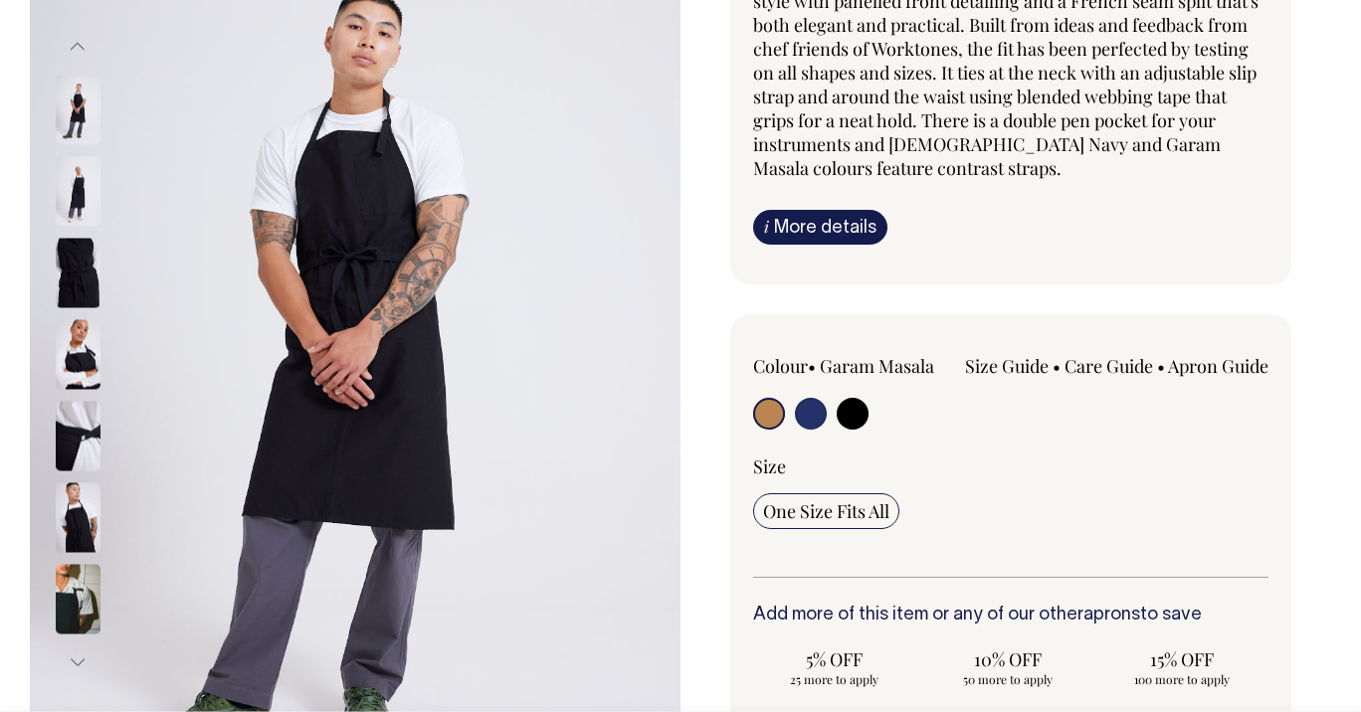
click at [84, 109] on img at bounding box center [78, 111] width 45 height 70
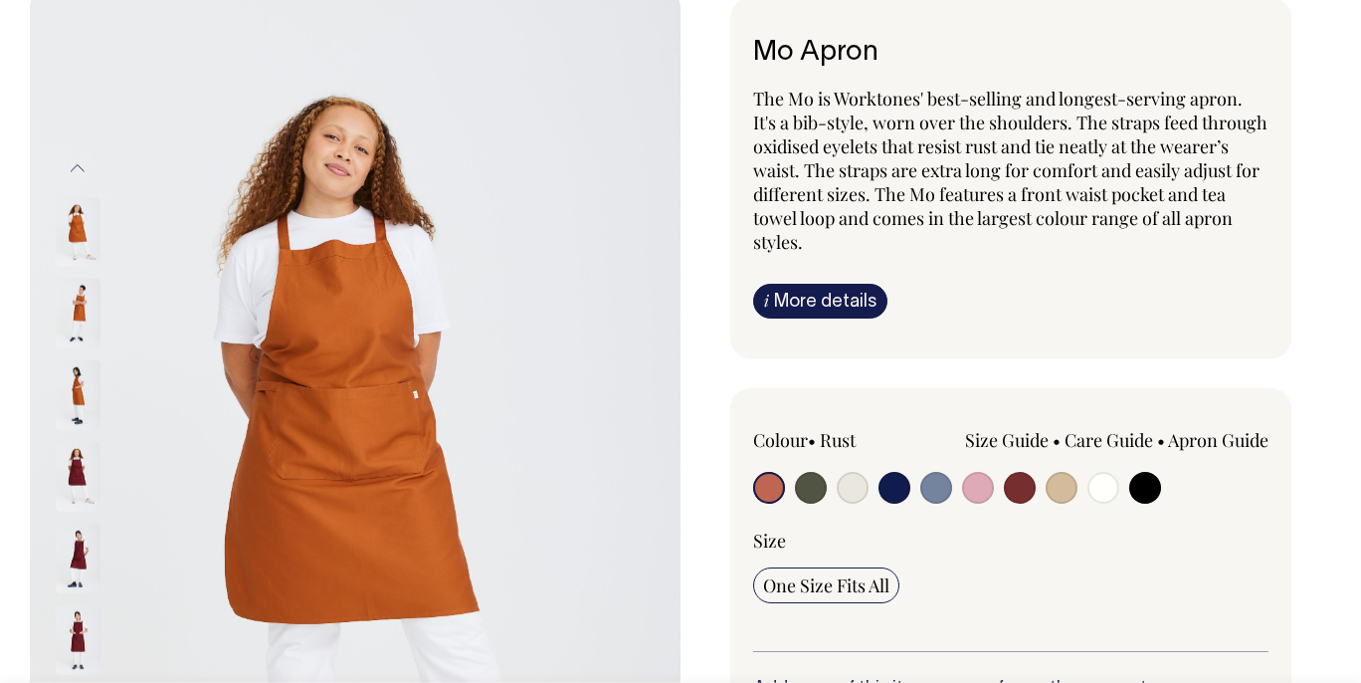
scroll to position [145, 0]
click at [805, 491] on input "radio" at bounding box center [811, 487] width 32 height 32
radio input "true"
select select "Olive"
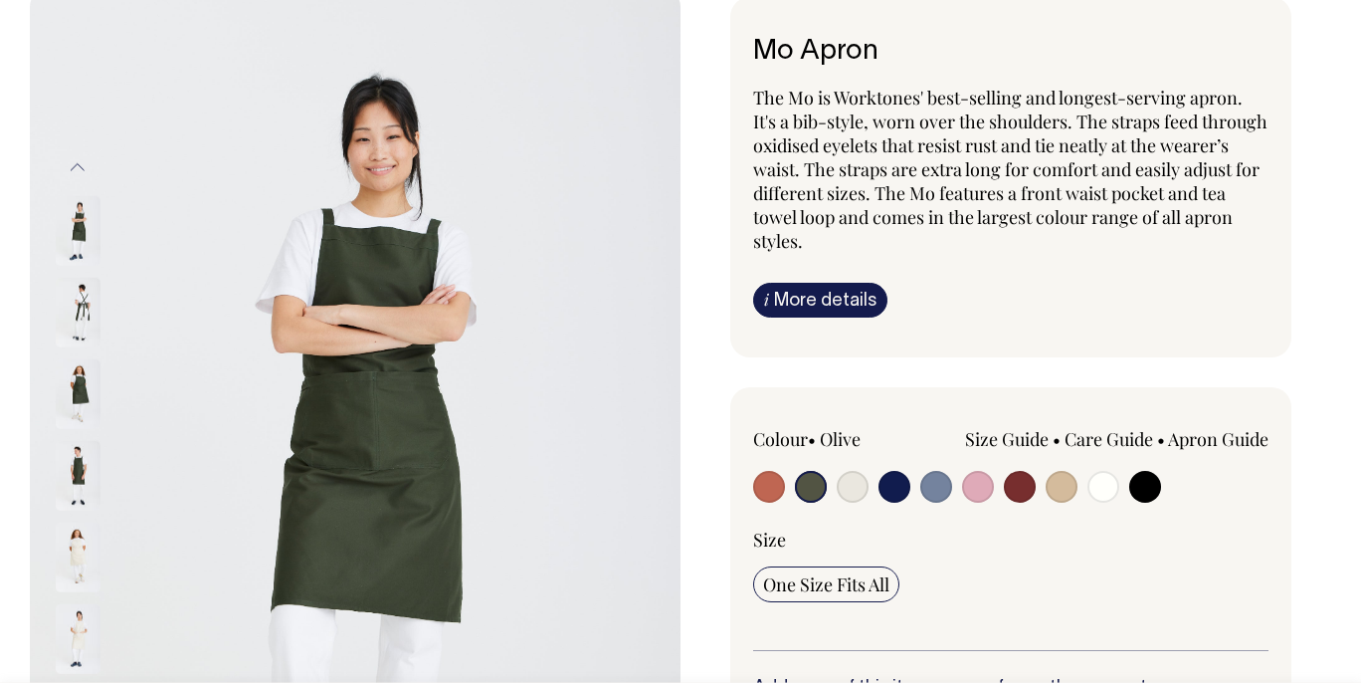
click at [1140, 483] on input "radio" at bounding box center [1145, 487] width 32 height 32
radio input "true"
select select "Black"
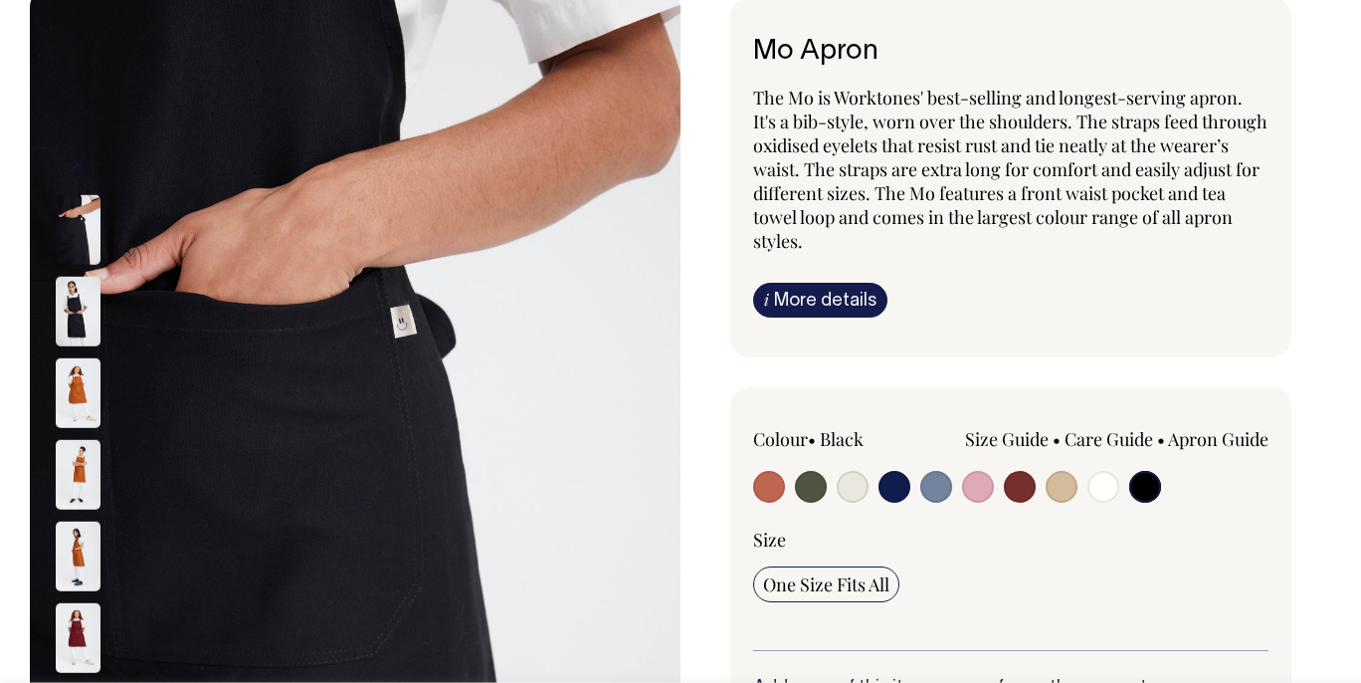
click at [905, 493] on input "radio" at bounding box center [895, 487] width 32 height 32
radio input "true"
select select "Dark Navy"
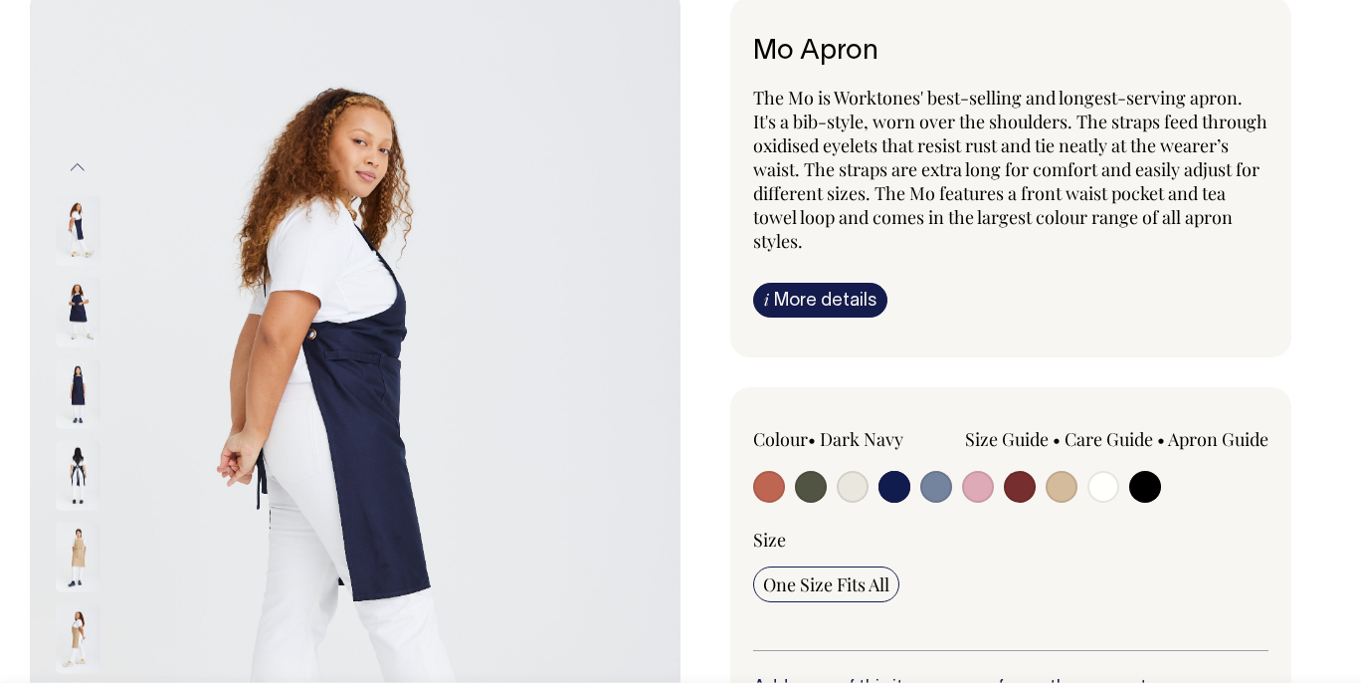
click at [1140, 485] on input "radio" at bounding box center [1145, 487] width 32 height 32
radio input "true"
select select "Black"
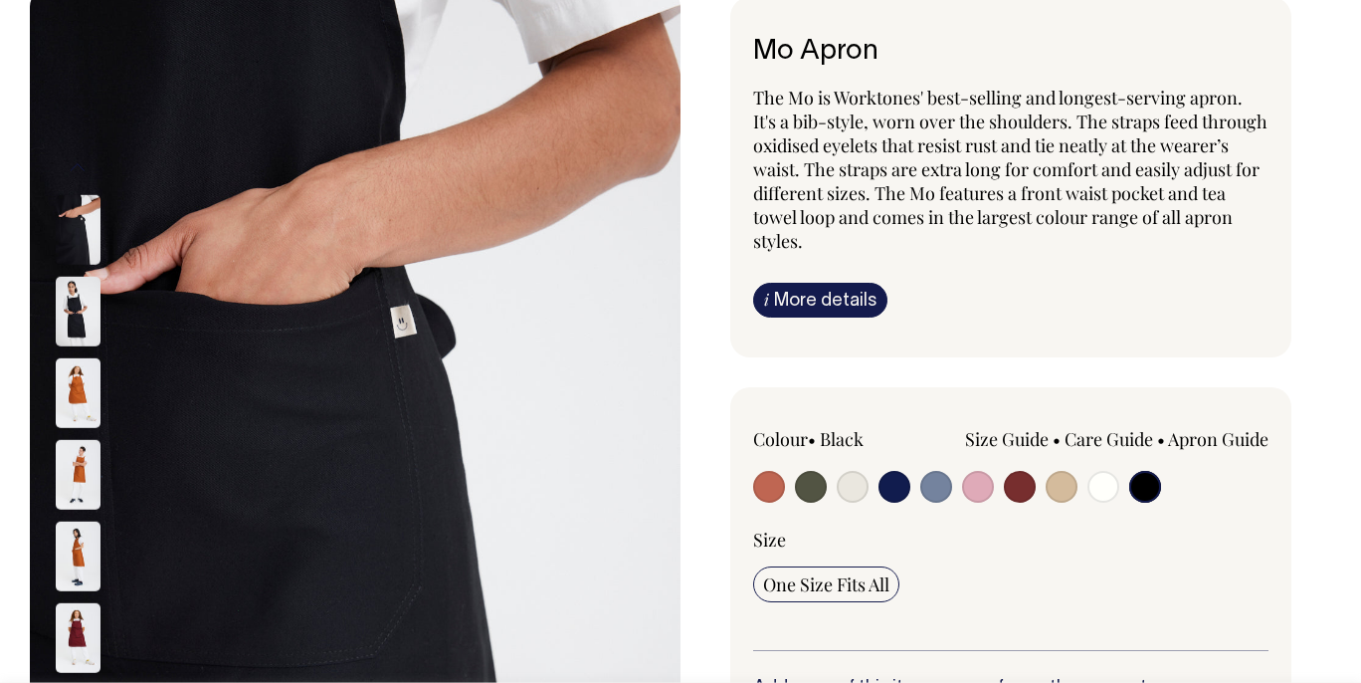
click at [72, 330] on img at bounding box center [78, 312] width 45 height 70
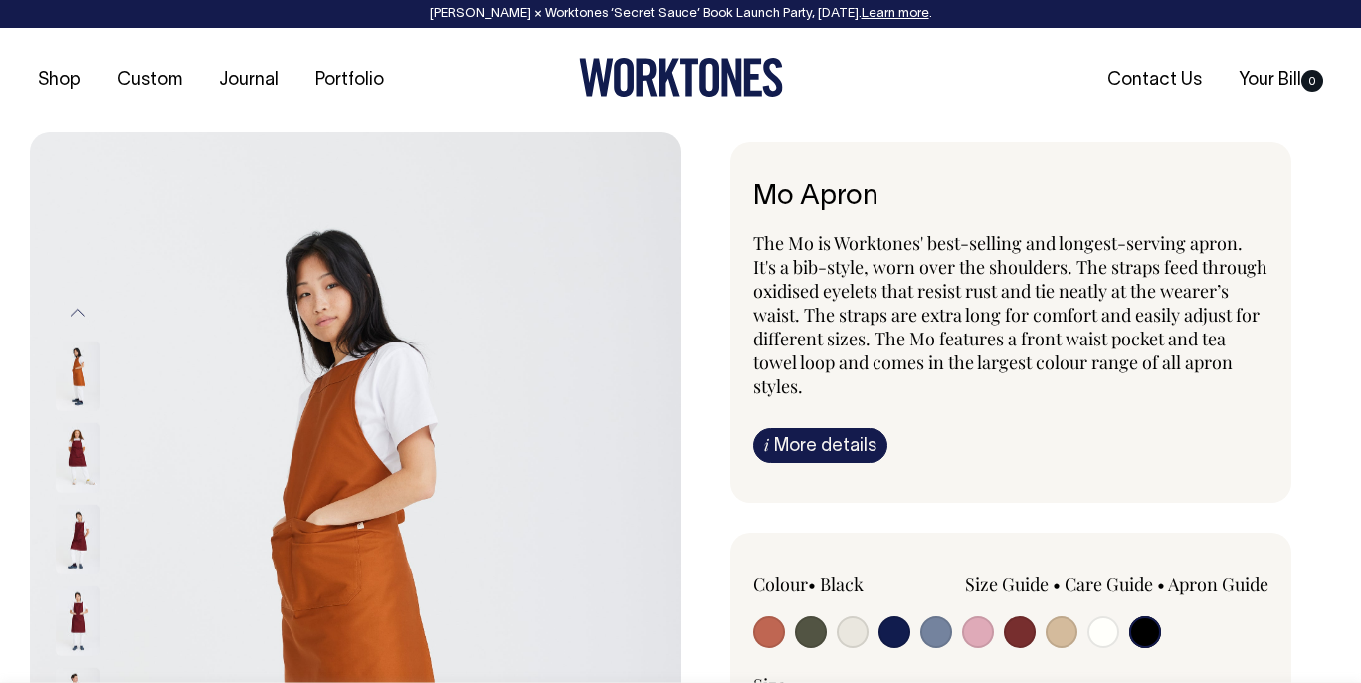
click at [82, 323] on button "Previous" at bounding box center [78, 313] width 30 height 45
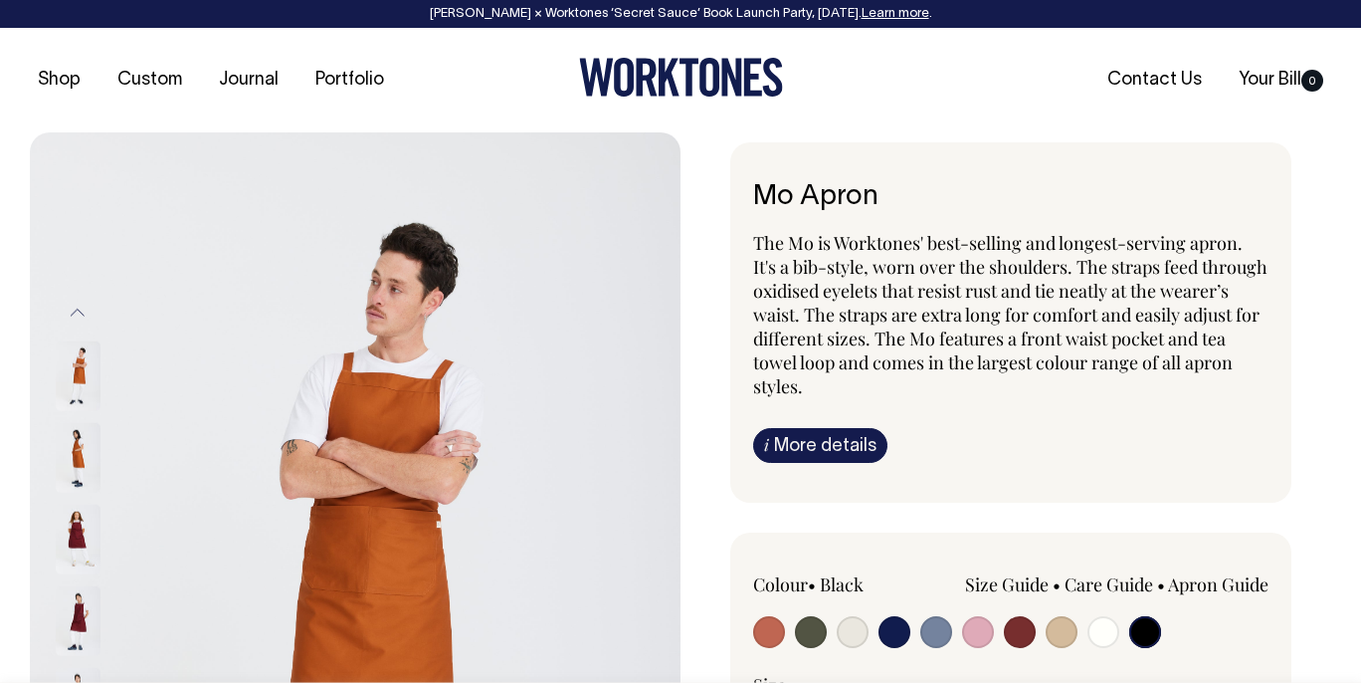
click at [82, 323] on button "Previous" at bounding box center [78, 313] width 30 height 45
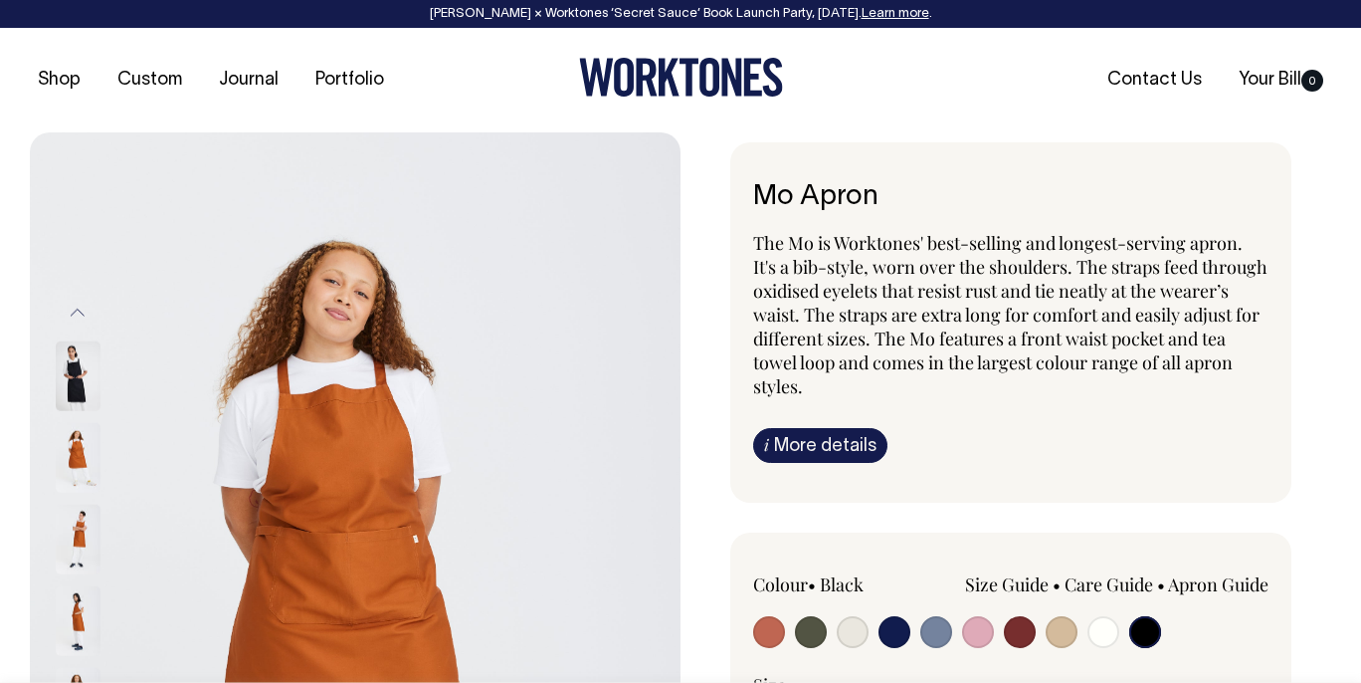
click at [82, 323] on button "Previous" at bounding box center [78, 313] width 30 height 45
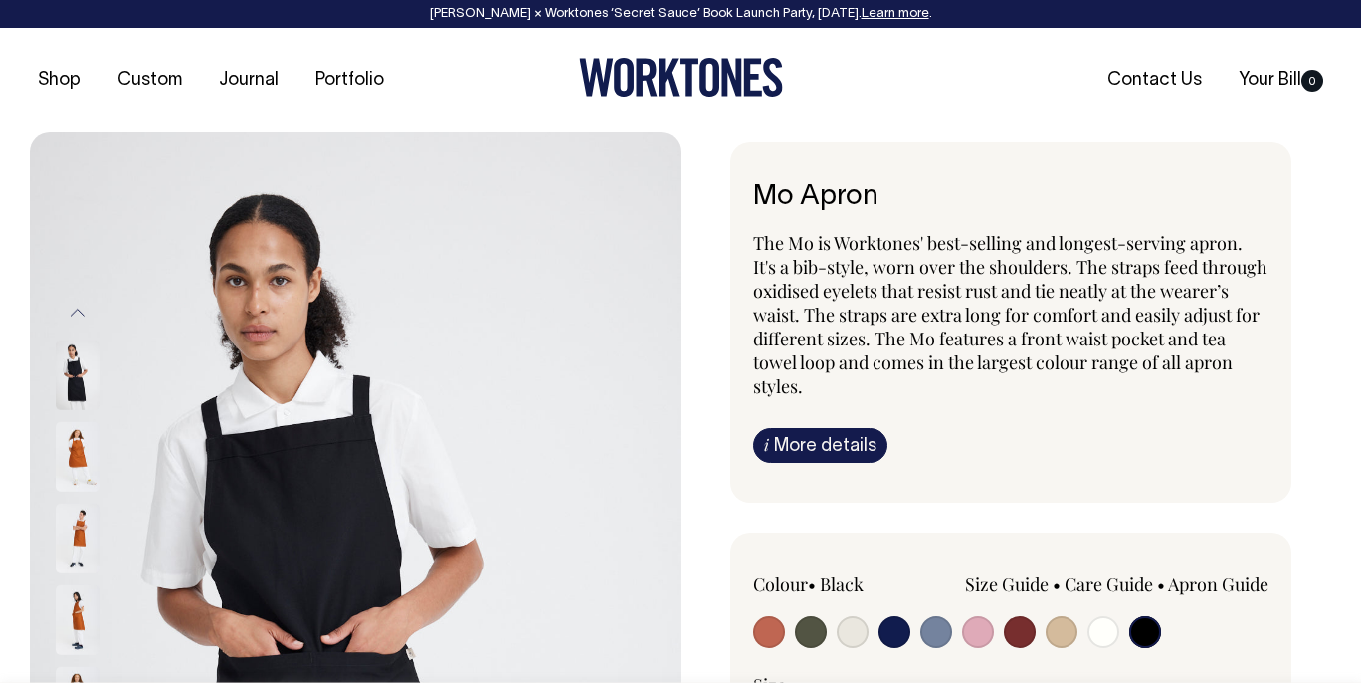
click at [73, 308] on button "Previous" at bounding box center [78, 313] width 30 height 45
